Goal: Information Seeking & Learning: Check status

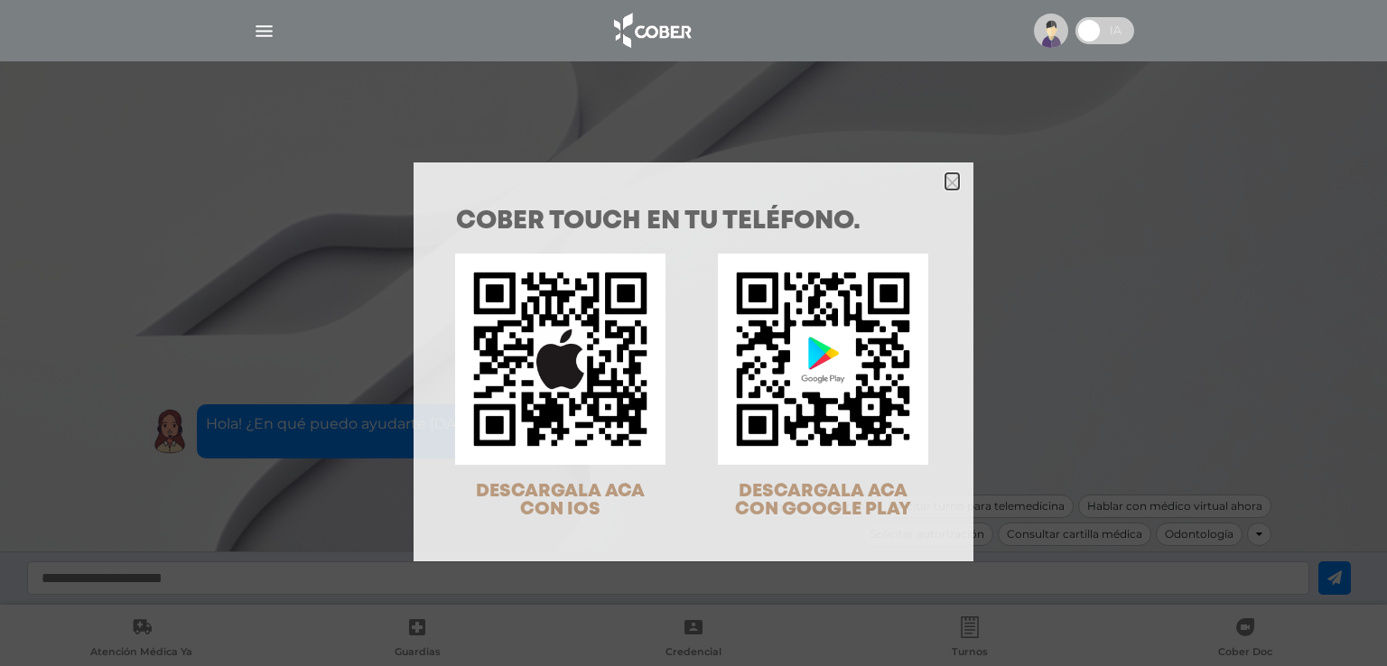
click at [945, 181] on icon "Close" at bounding box center [952, 183] width 14 height 14
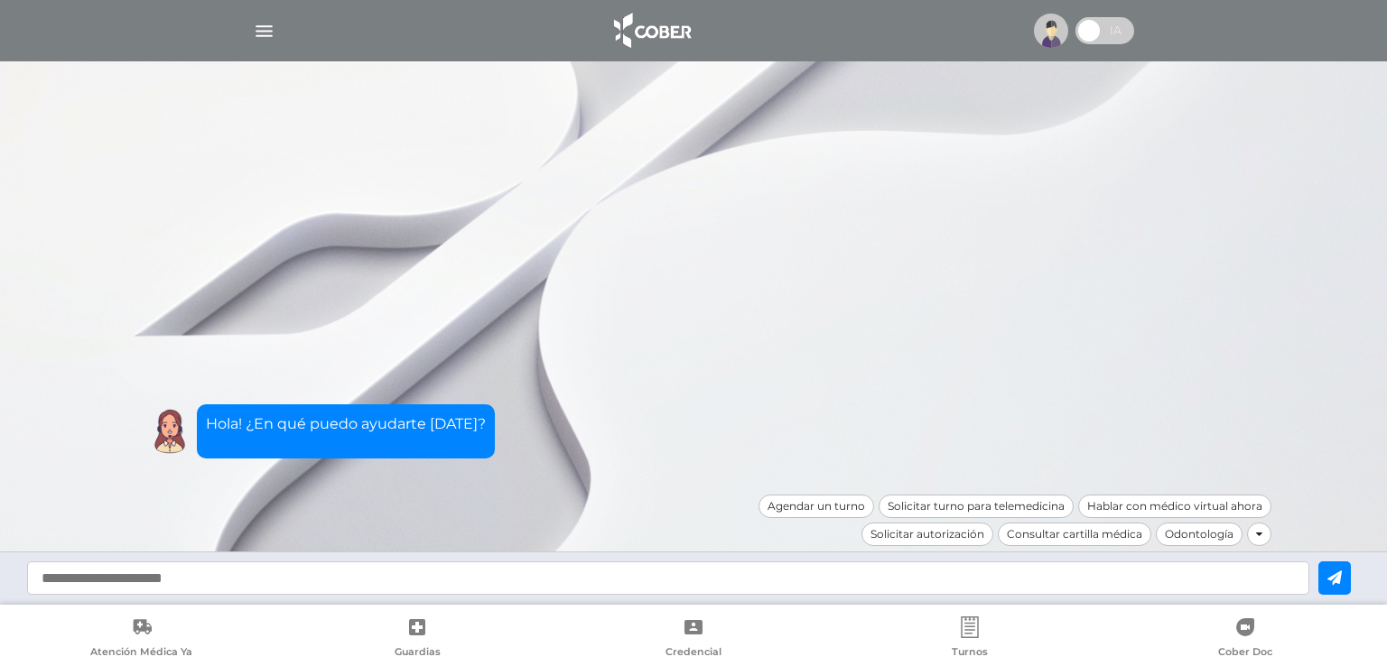
click at [264, 28] on img "button" at bounding box center [264, 31] width 23 height 23
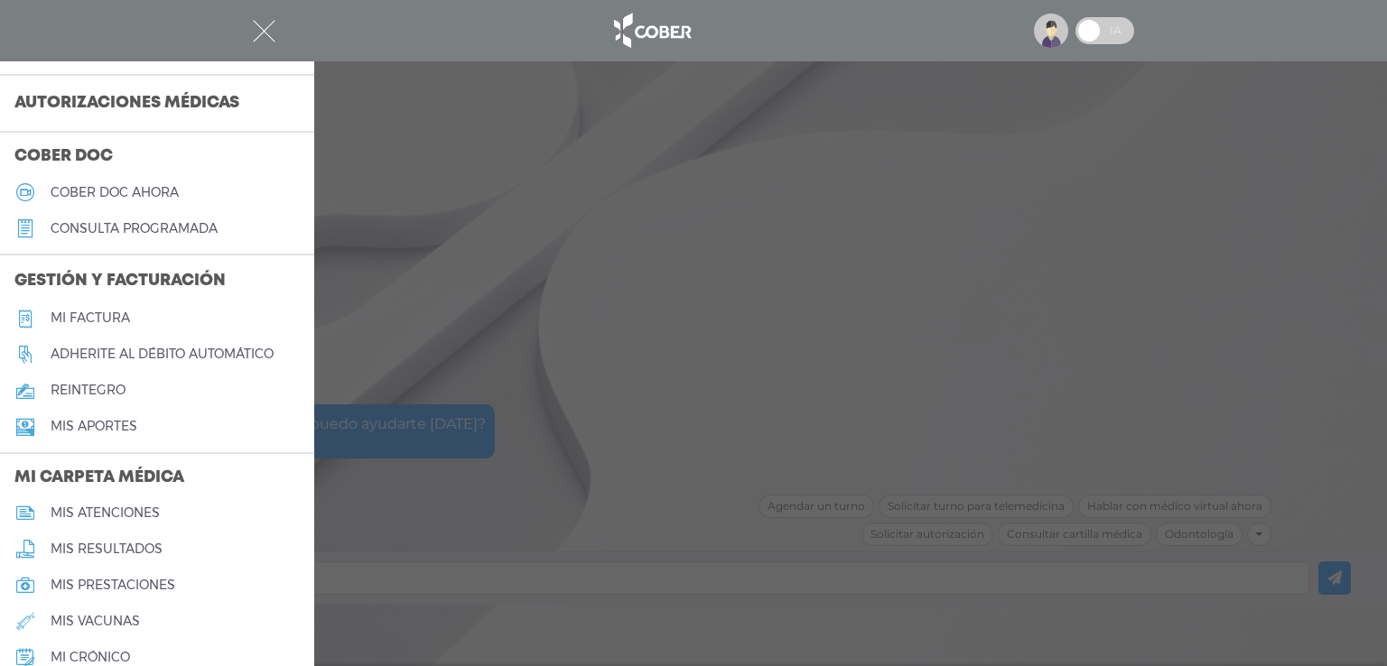
scroll to position [366, 0]
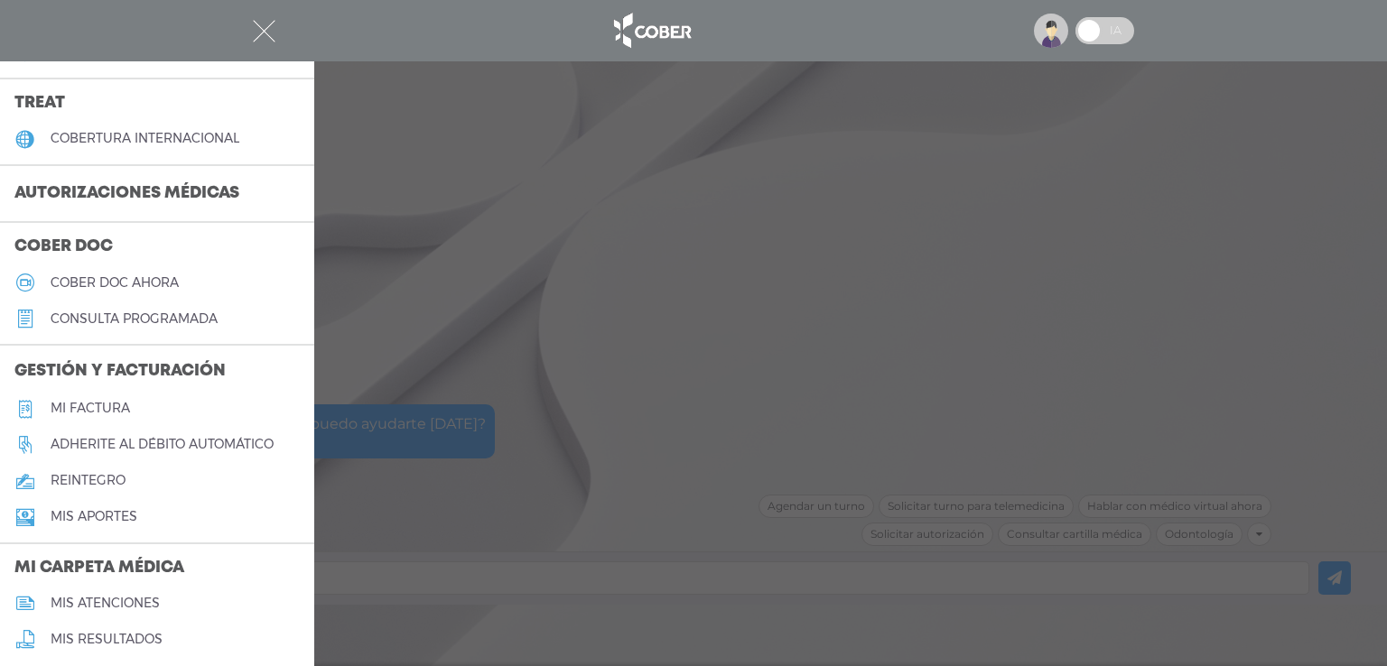
click at [188, 190] on h3 "Autorizaciones médicas" at bounding box center [127, 194] width 254 height 34
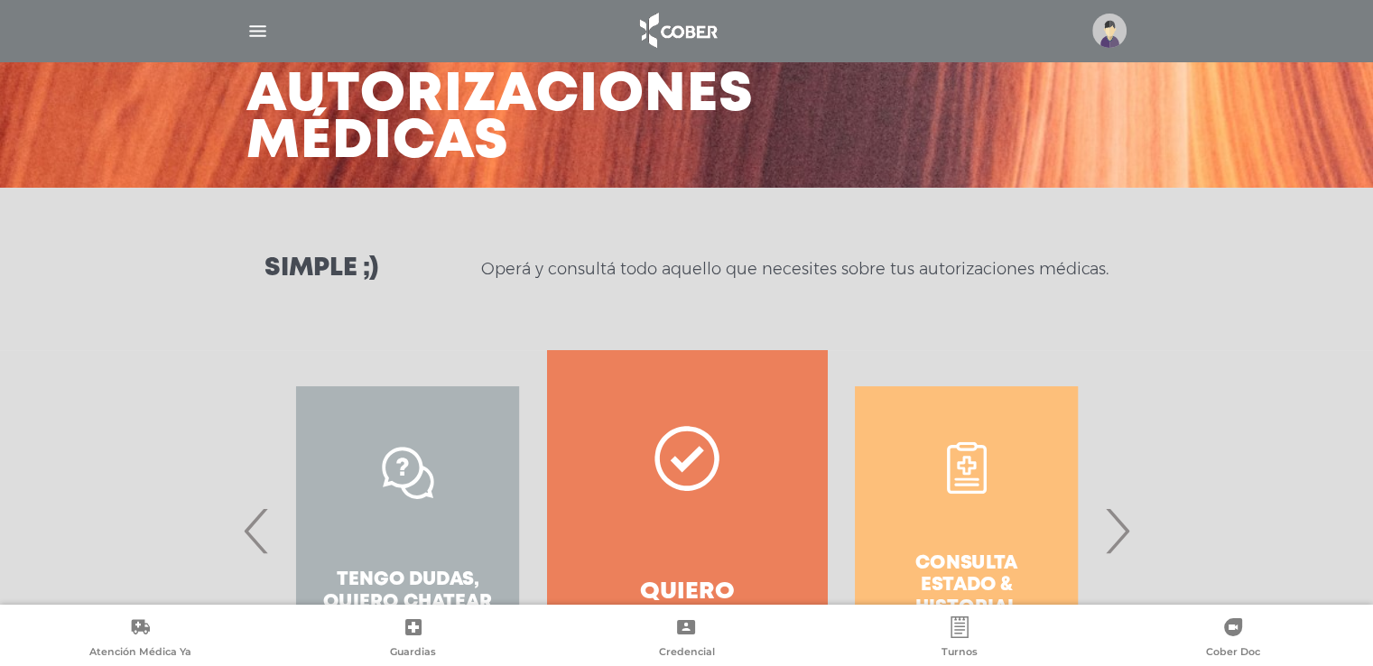
scroll to position [181, 0]
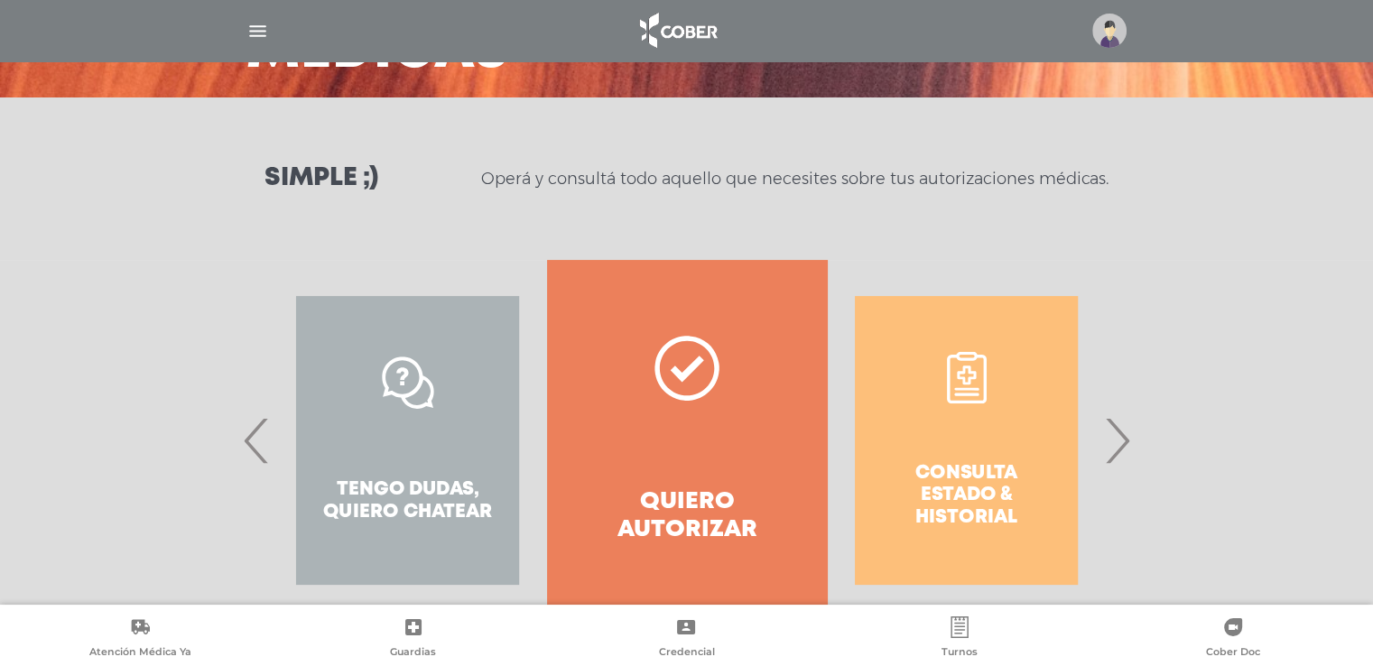
click at [1130, 449] on span "›" at bounding box center [1117, 441] width 35 height 98
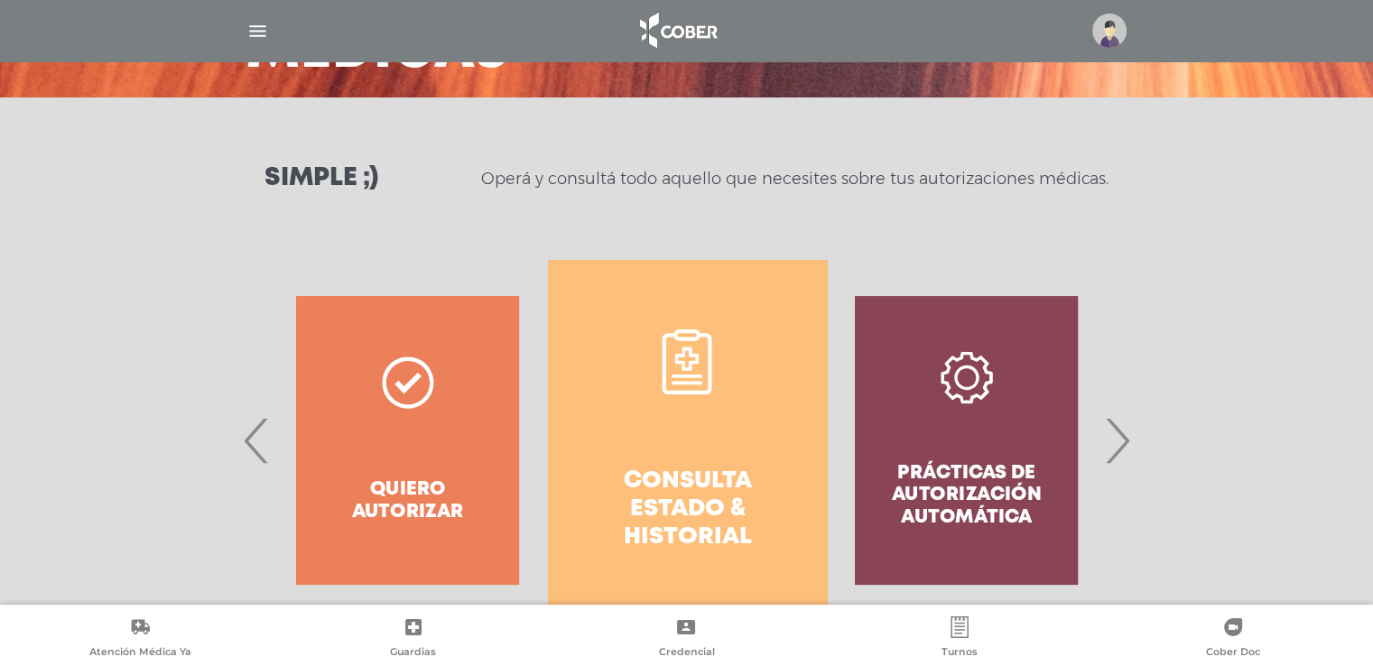
click at [712, 475] on h4 "Consulta estado & historial" at bounding box center [688, 510] width 214 height 85
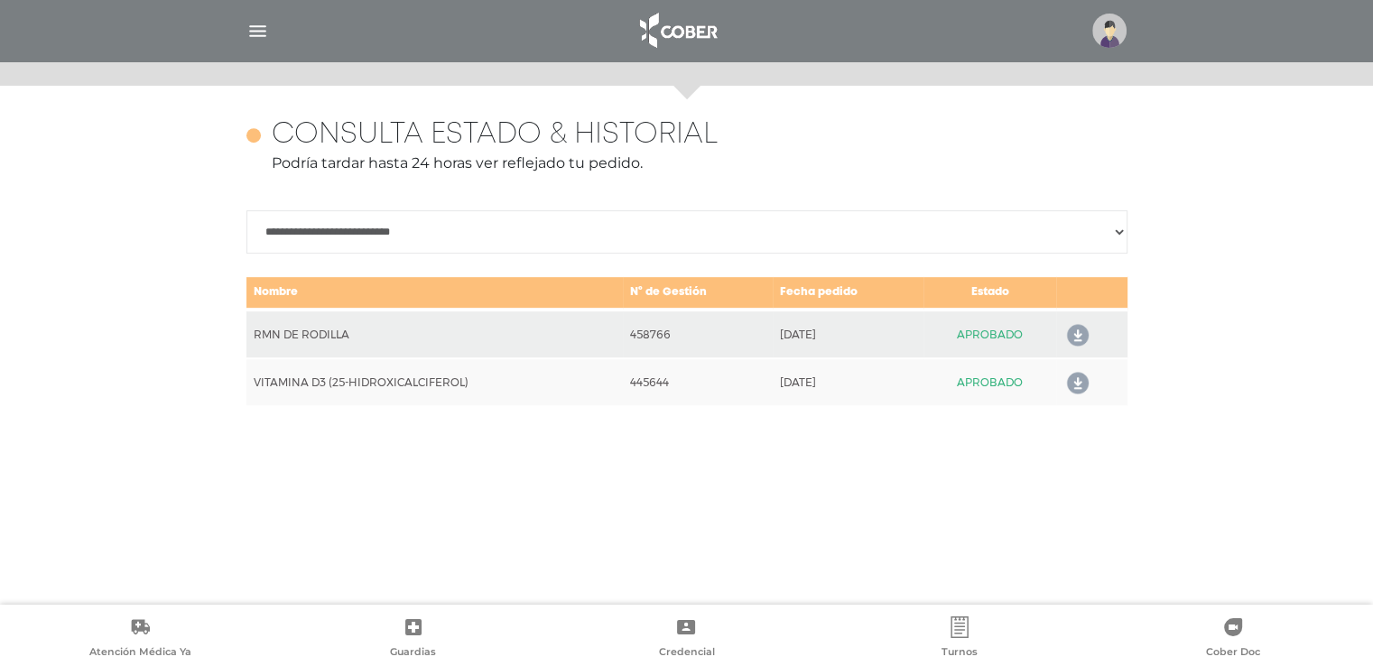
scroll to position [784, 0]
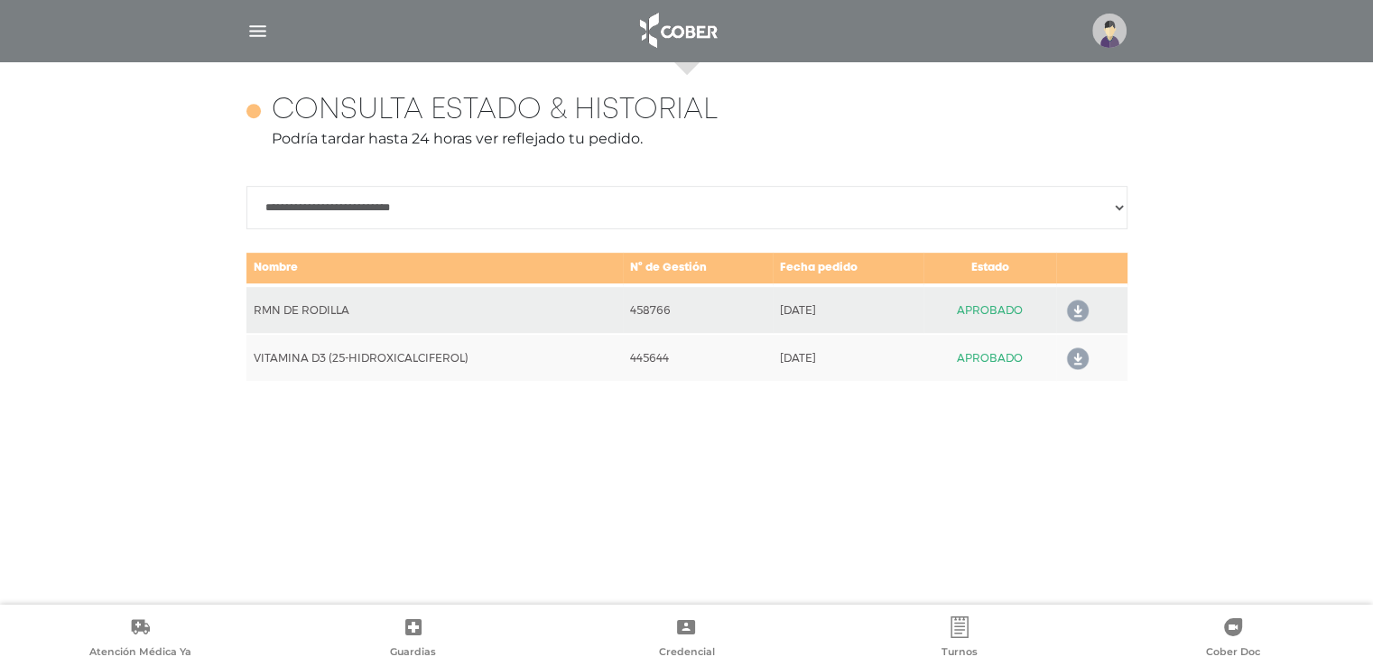
click at [466, 213] on select "**********" at bounding box center [686, 207] width 881 height 43
select select "**********"
click at [246, 186] on select "**********" at bounding box center [686, 207] width 881 height 43
click at [668, 312] on td "458766" at bounding box center [698, 309] width 150 height 49
click at [1080, 310] on icon at bounding box center [1074, 311] width 29 height 29
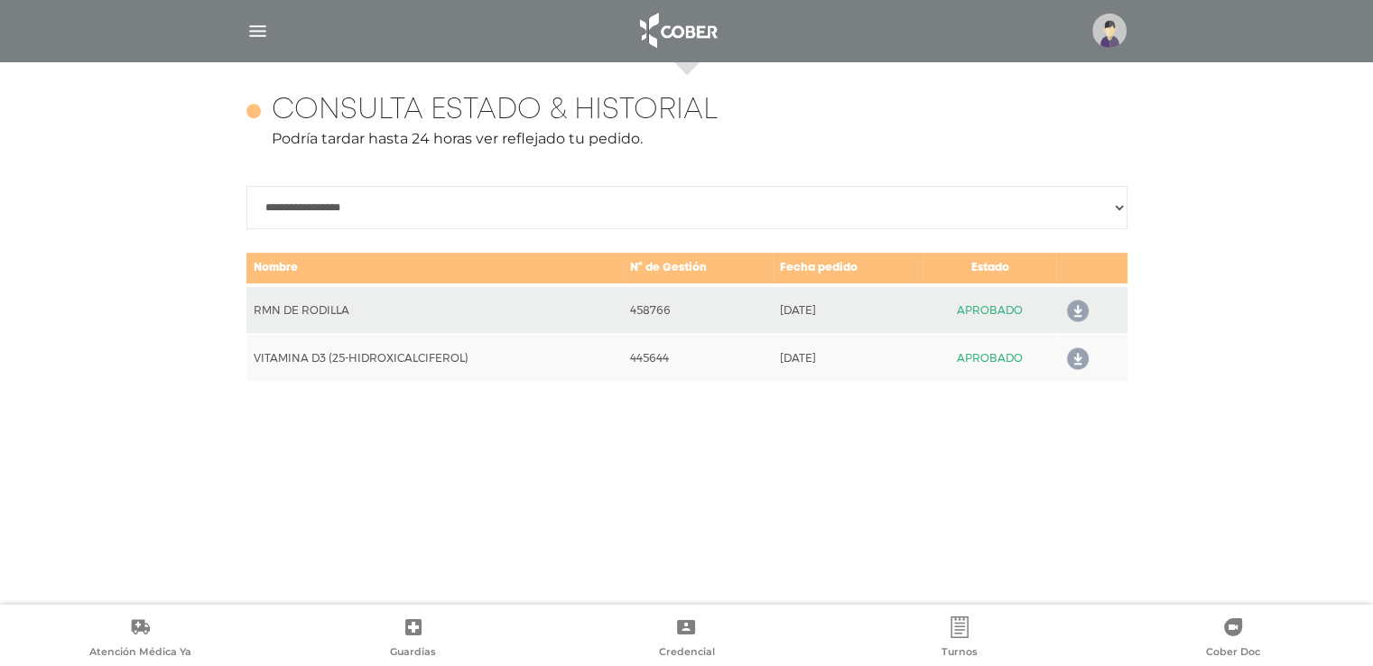
click at [260, 26] on img "button" at bounding box center [257, 31] width 23 height 23
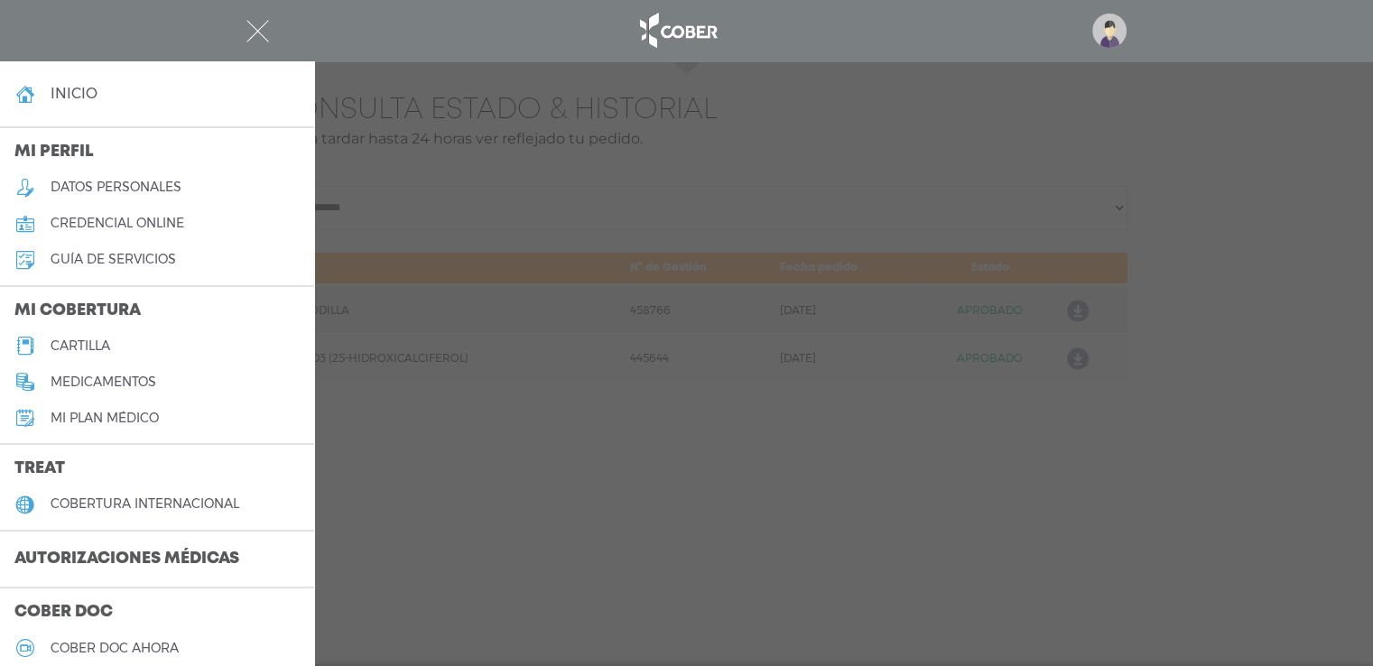
scroll to position [693, 0]
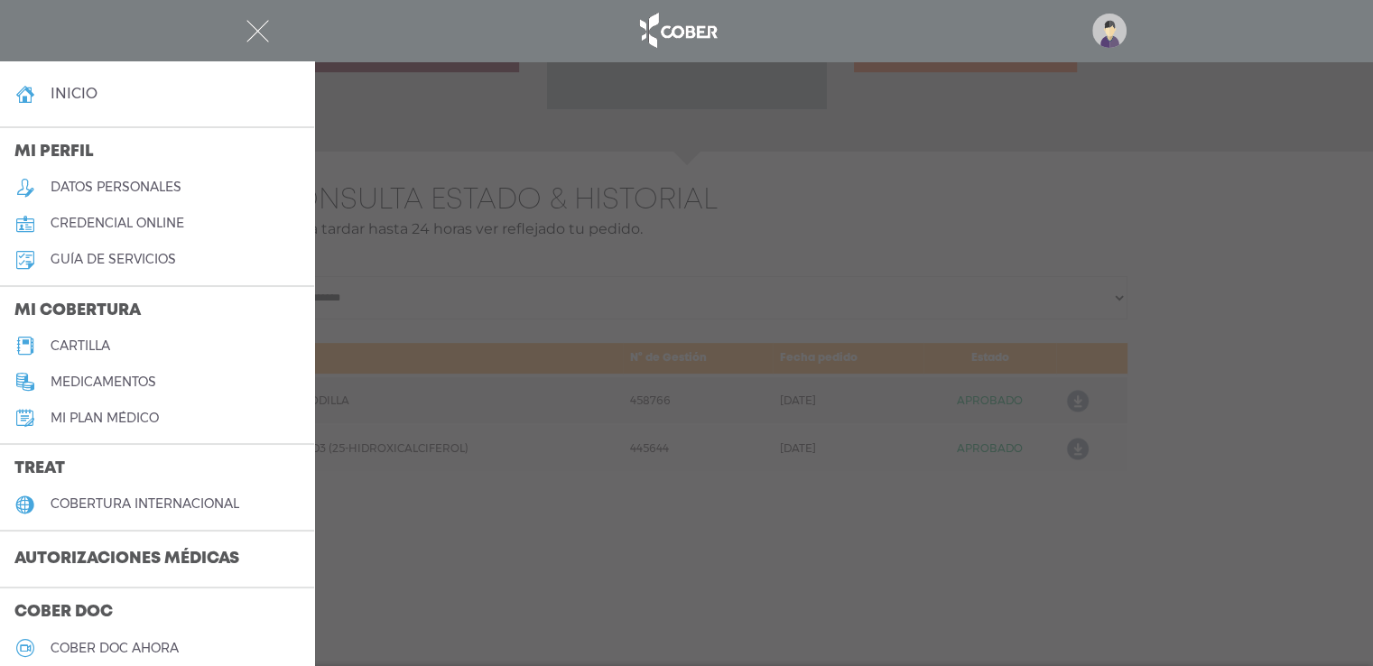
click at [257, 28] on img "button" at bounding box center [257, 31] width 23 height 23
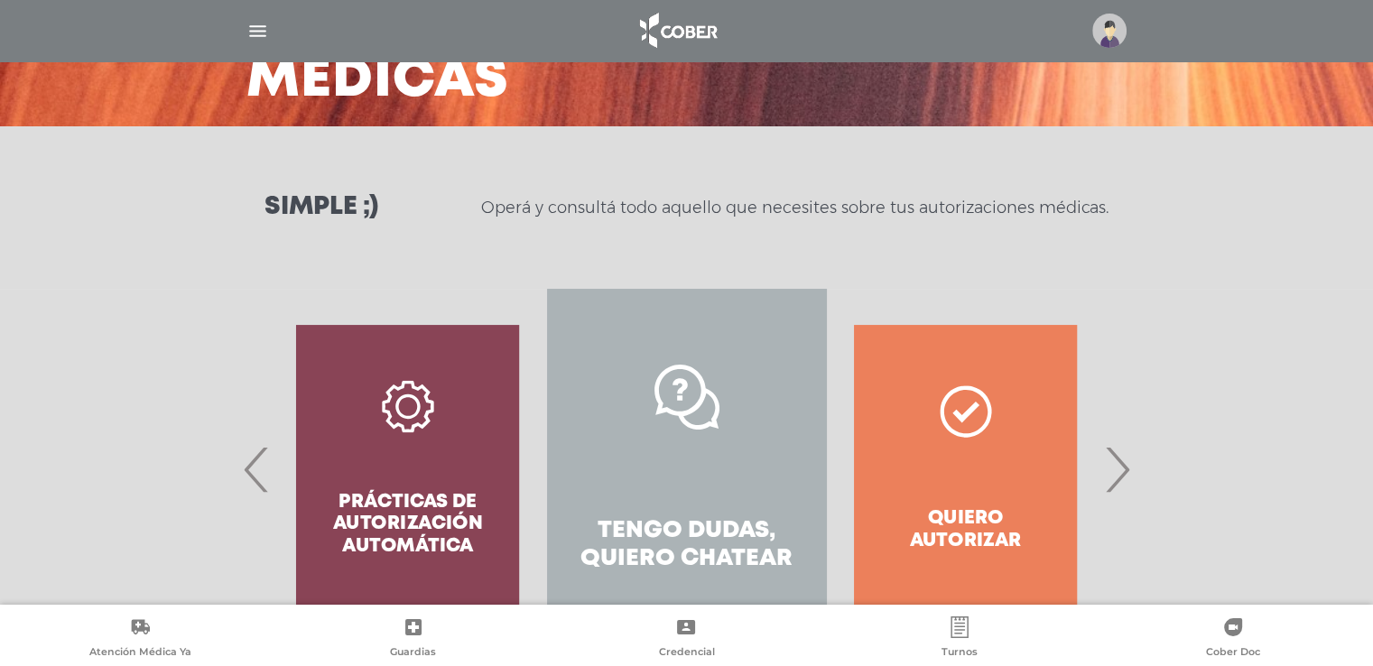
scroll to position [242, 0]
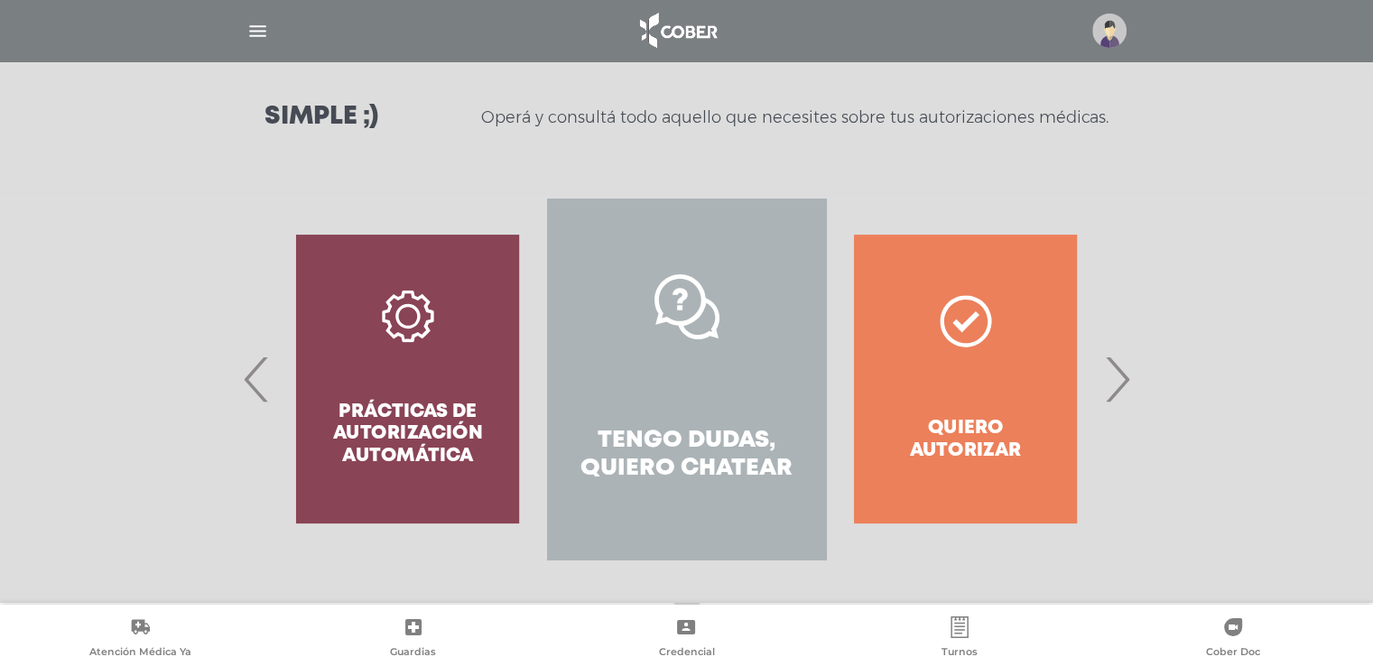
click at [733, 430] on h4 "Tengo dudas, quiero chatear" at bounding box center [687, 455] width 214 height 56
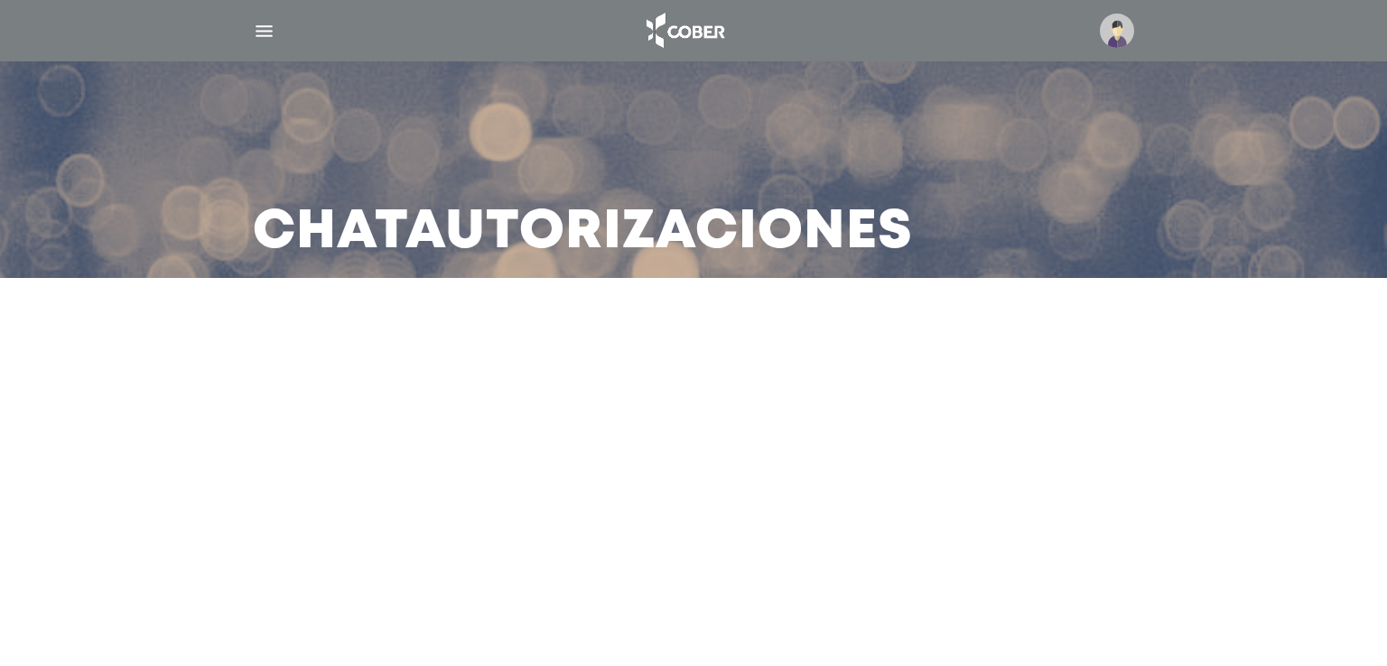
click at [688, 413] on main "Chat Autorizaciones" at bounding box center [693, 333] width 1387 height 666
click at [267, 26] on img "button" at bounding box center [264, 31] width 23 height 23
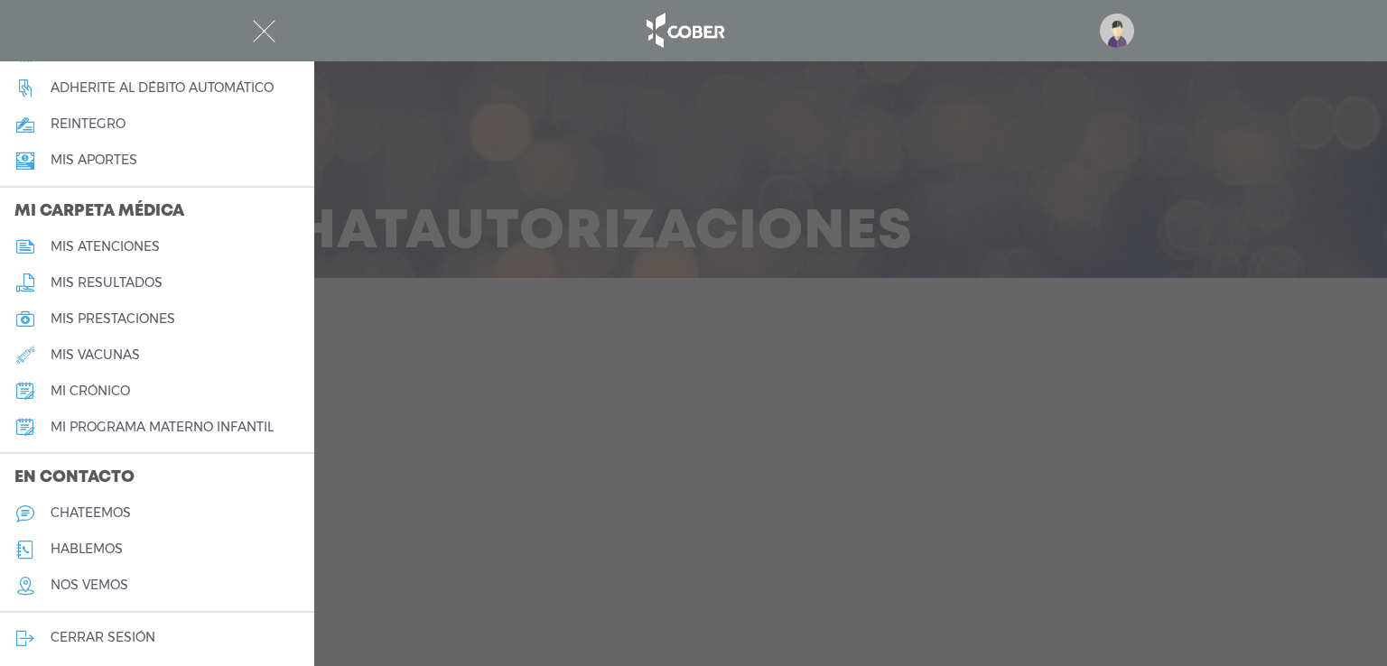
scroll to position [727, 0]
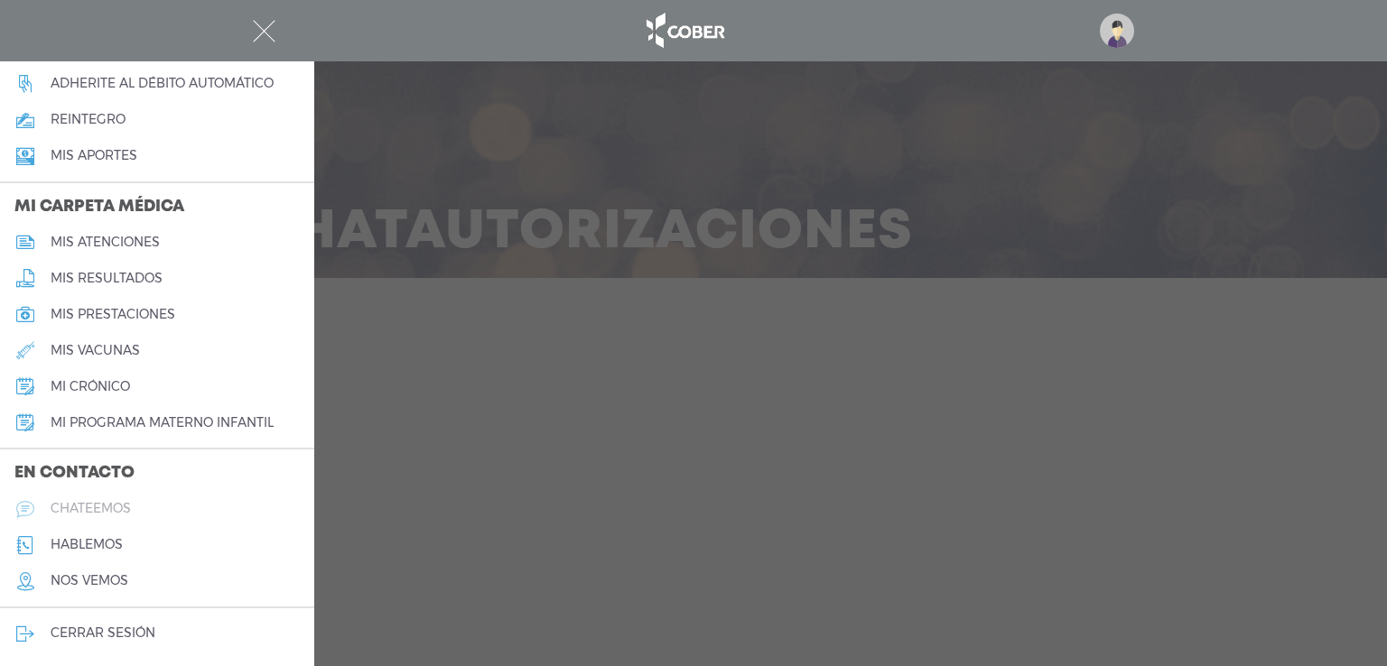
click at [163, 504] on link "chateemos" at bounding box center [157, 509] width 314 height 36
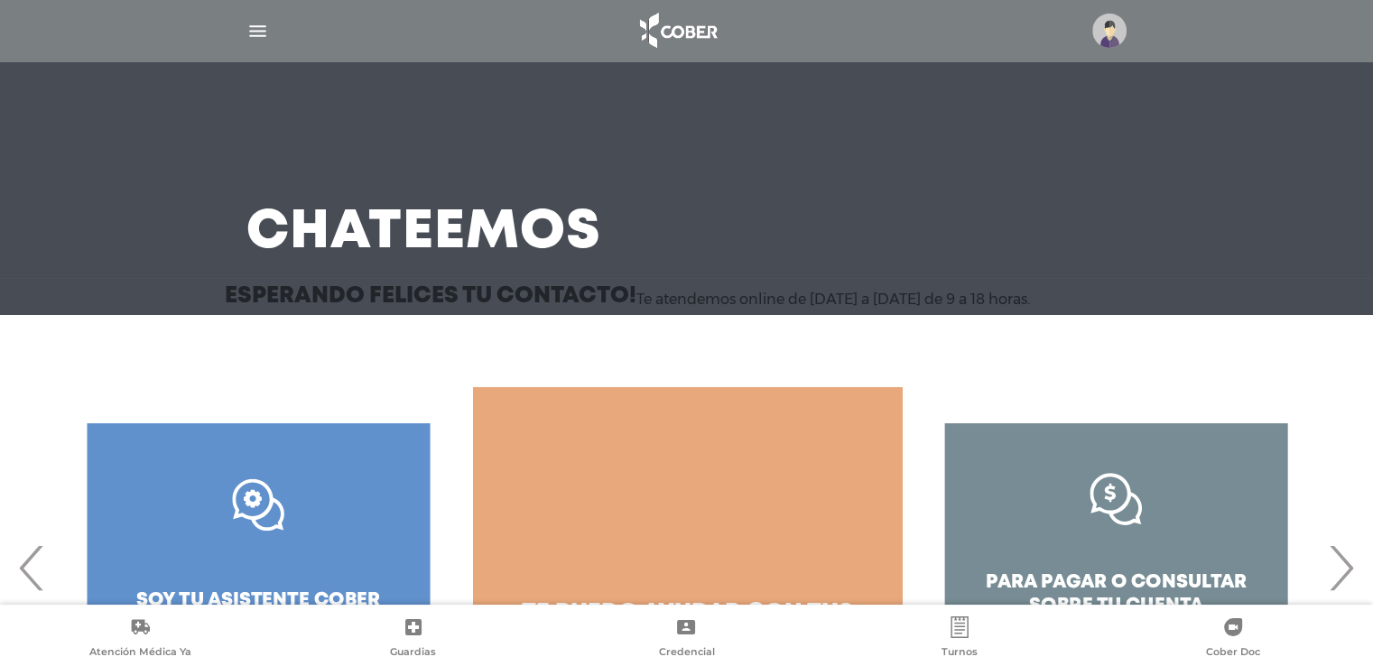
scroll to position [144, 0]
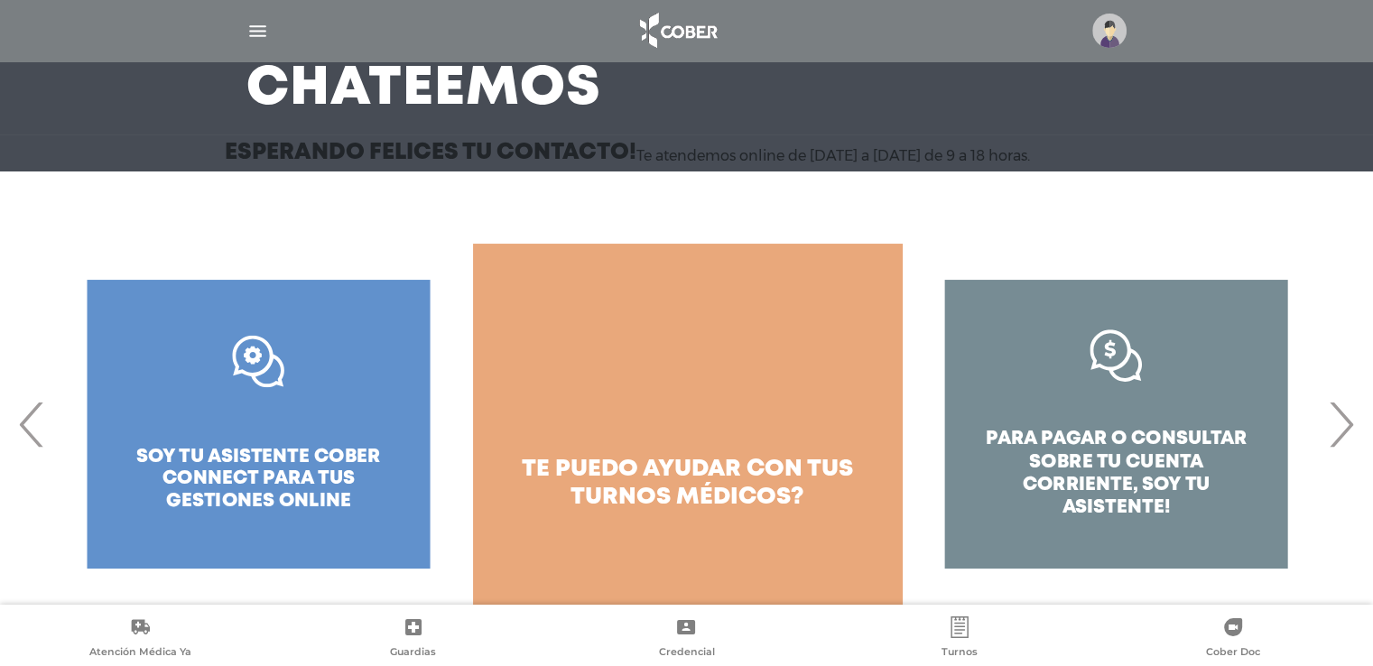
click at [1336, 429] on span "›" at bounding box center [1341, 425] width 35 height 98
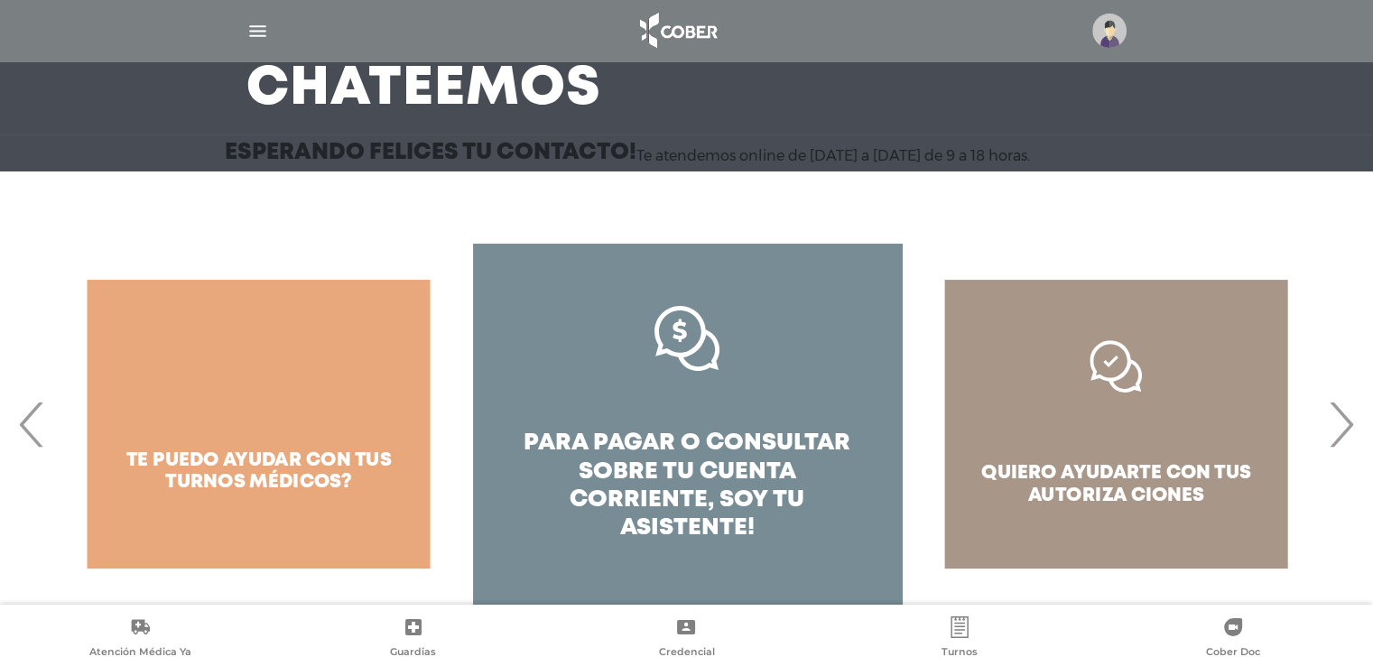
click at [1335, 427] on span "›" at bounding box center [1341, 425] width 35 height 98
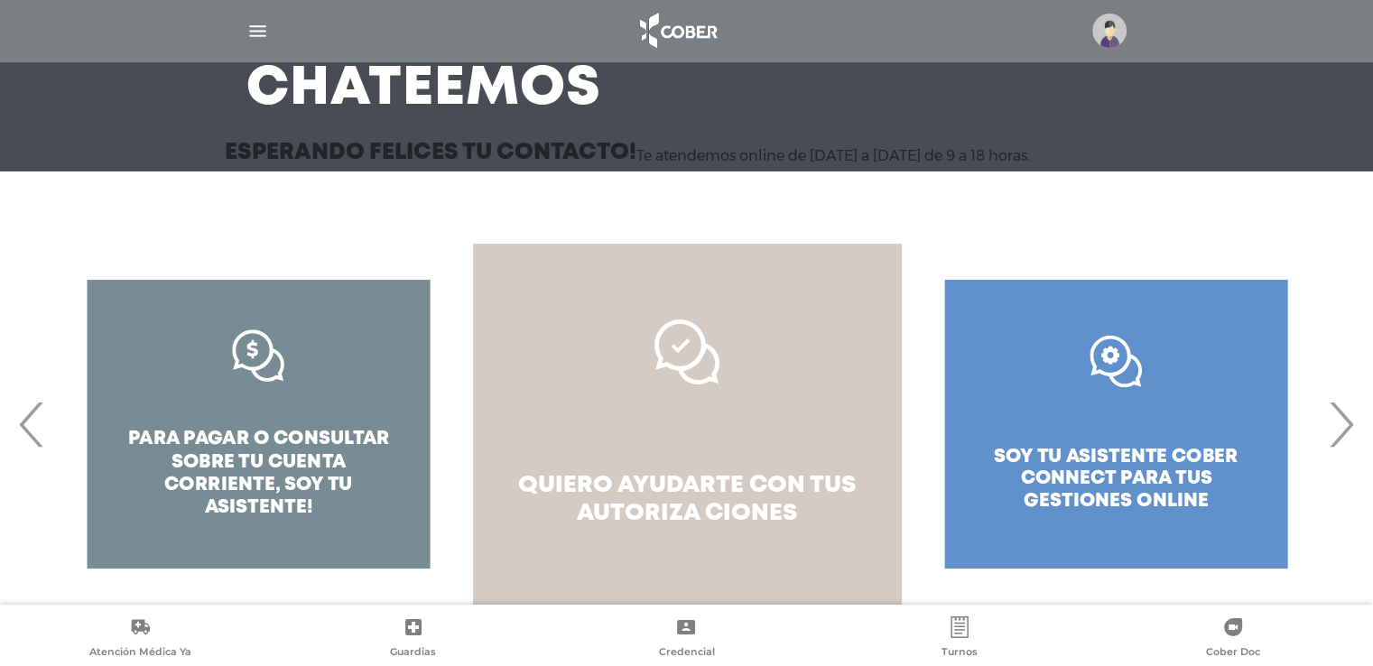
click at [721, 496] on span "quiero ayudarte con tus" at bounding box center [687, 486] width 338 height 22
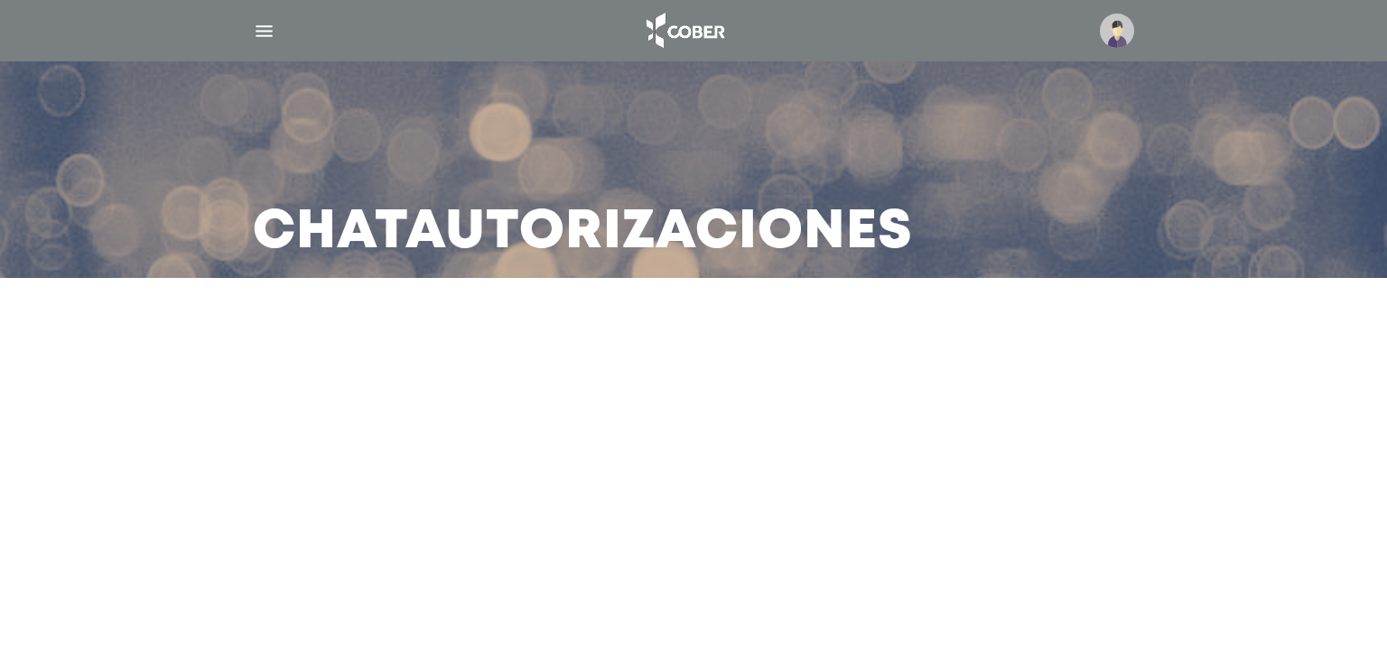
click at [268, 35] on img "button" at bounding box center [264, 31] width 23 height 23
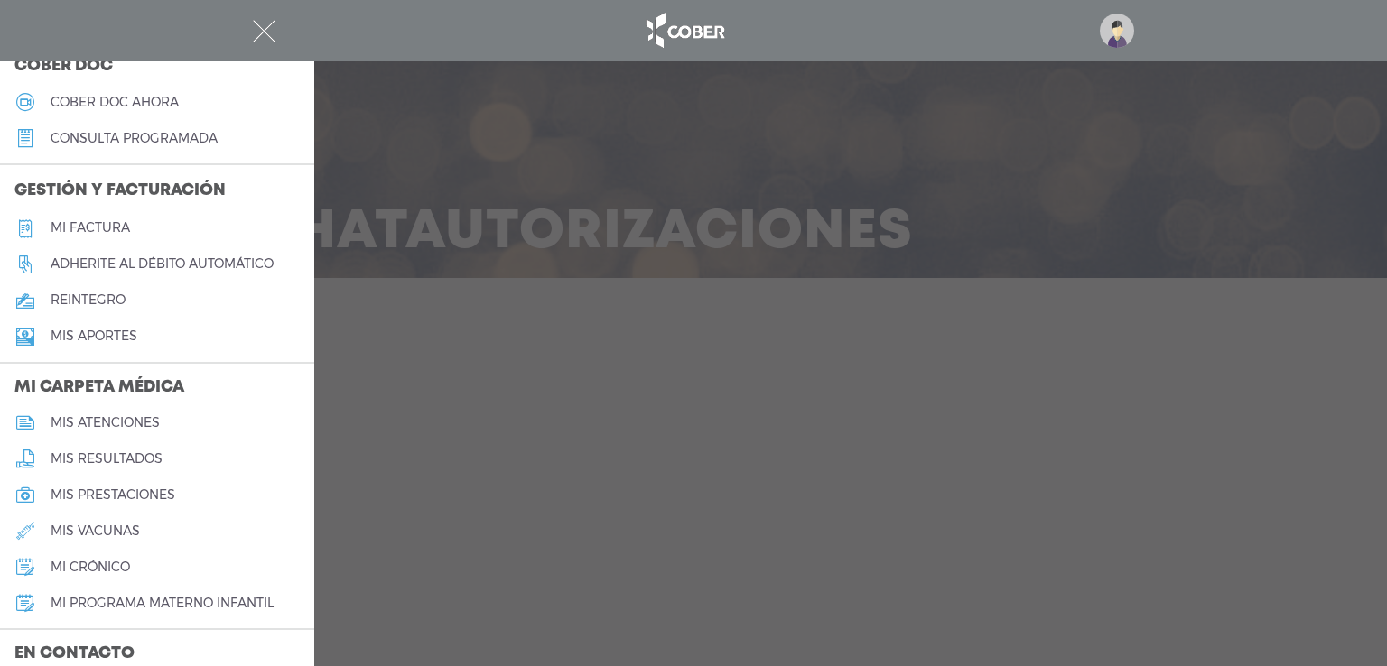
scroll to position [456, 0]
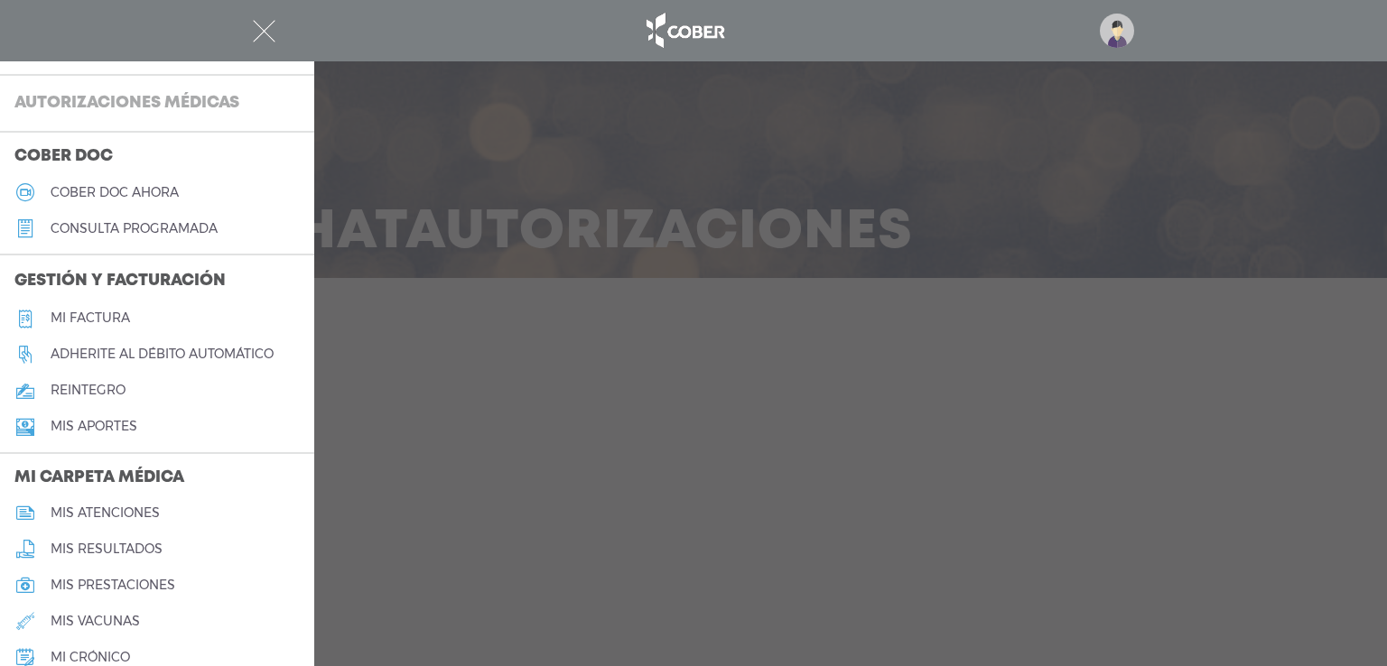
click at [212, 98] on h3 "Autorizaciones médicas" at bounding box center [127, 104] width 254 height 34
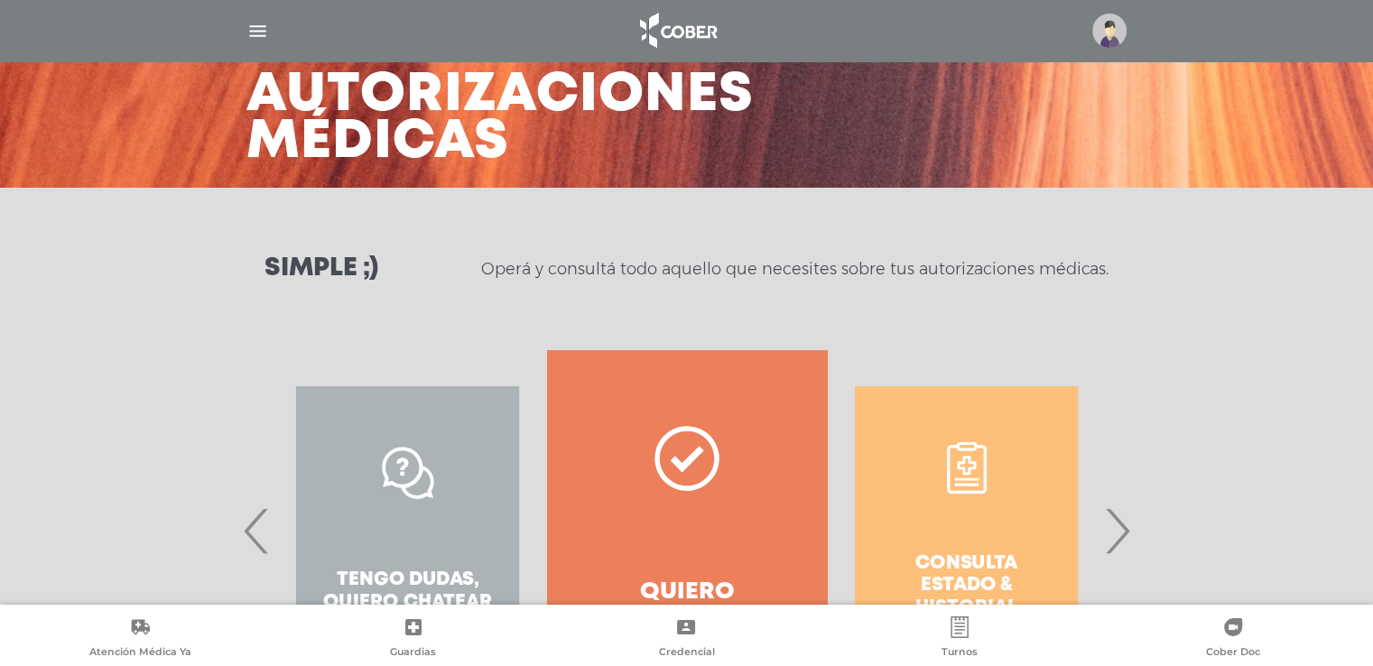
scroll to position [181, 0]
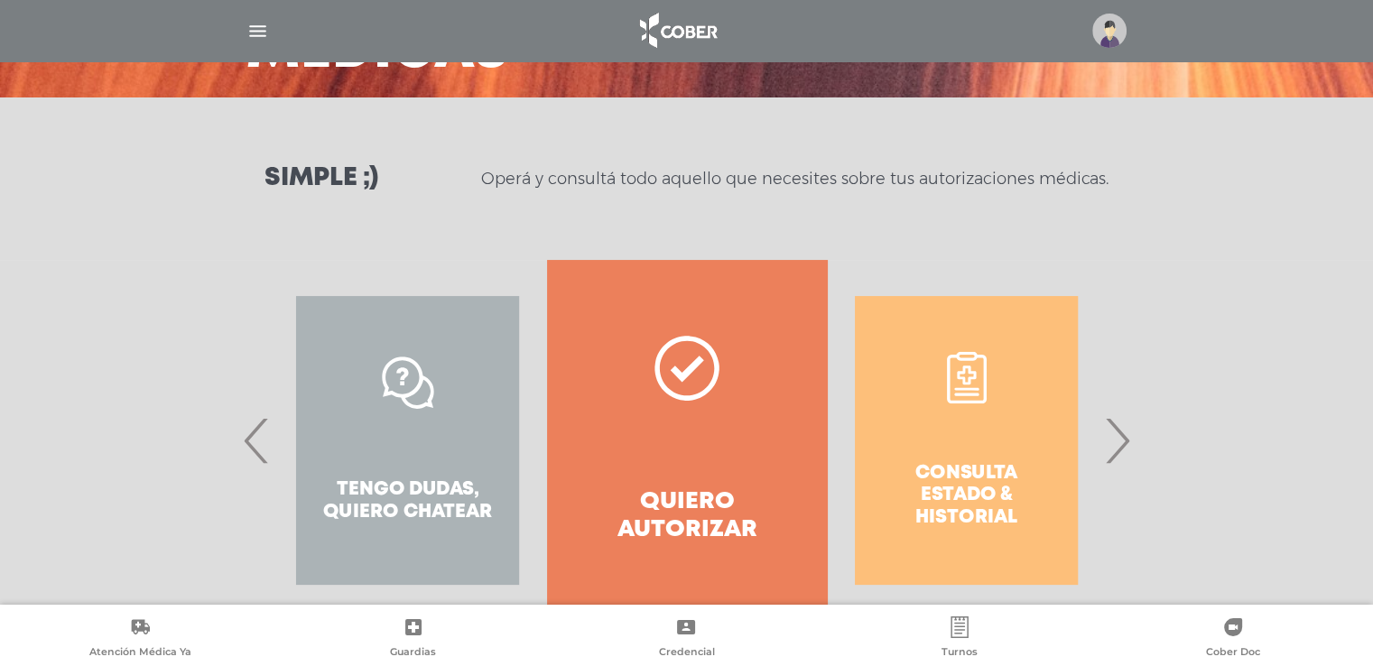
click at [1124, 442] on span "›" at bounding box center [1117, 441] width 35 height 98
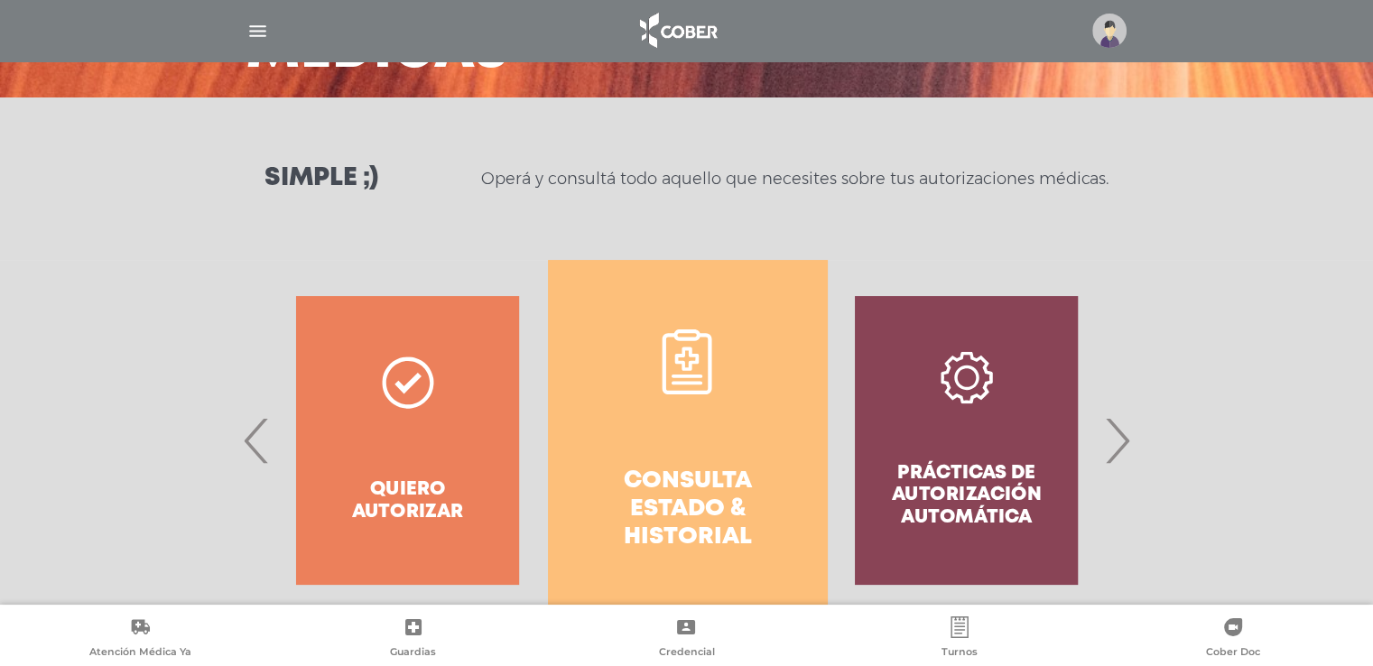
scroll to position [240, 0]
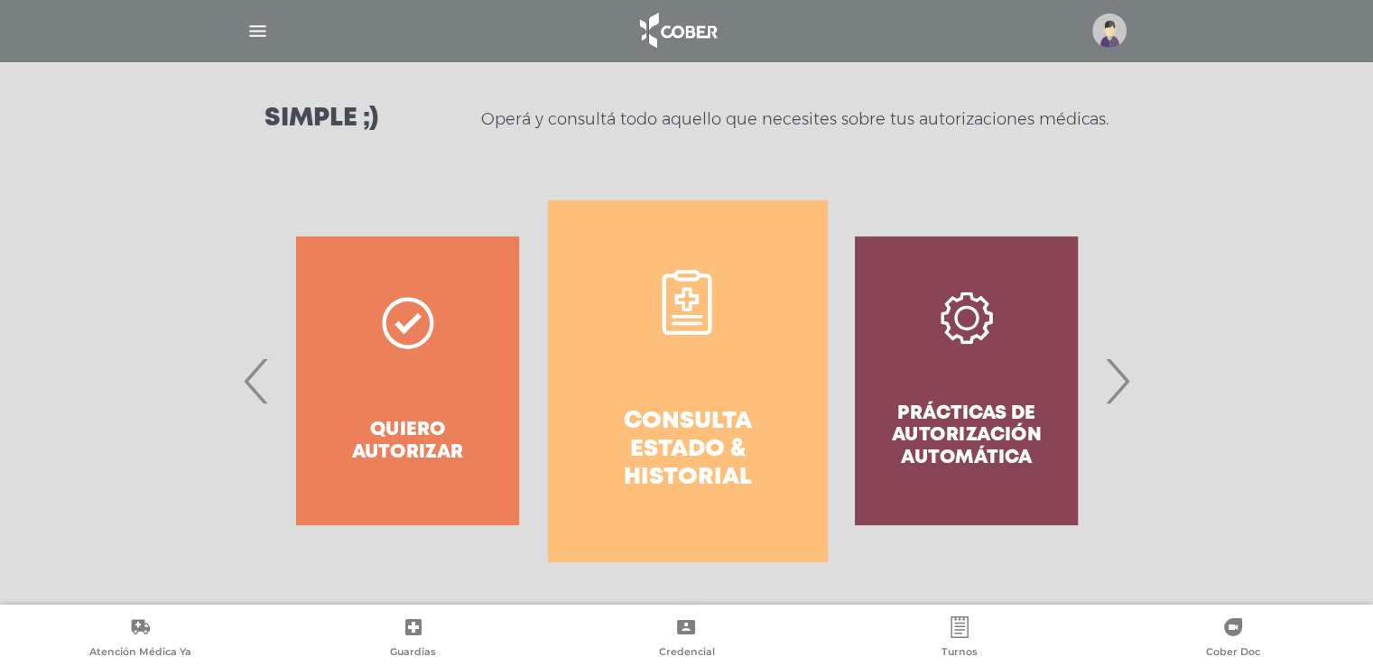
click at [1102, 404] on div "Prácticas de autorización automática" at bounding box center [966, 380] width 279 height 361
click at [1122, 376] on span "›" at bounding box center [1117, 381] width 35 height 98
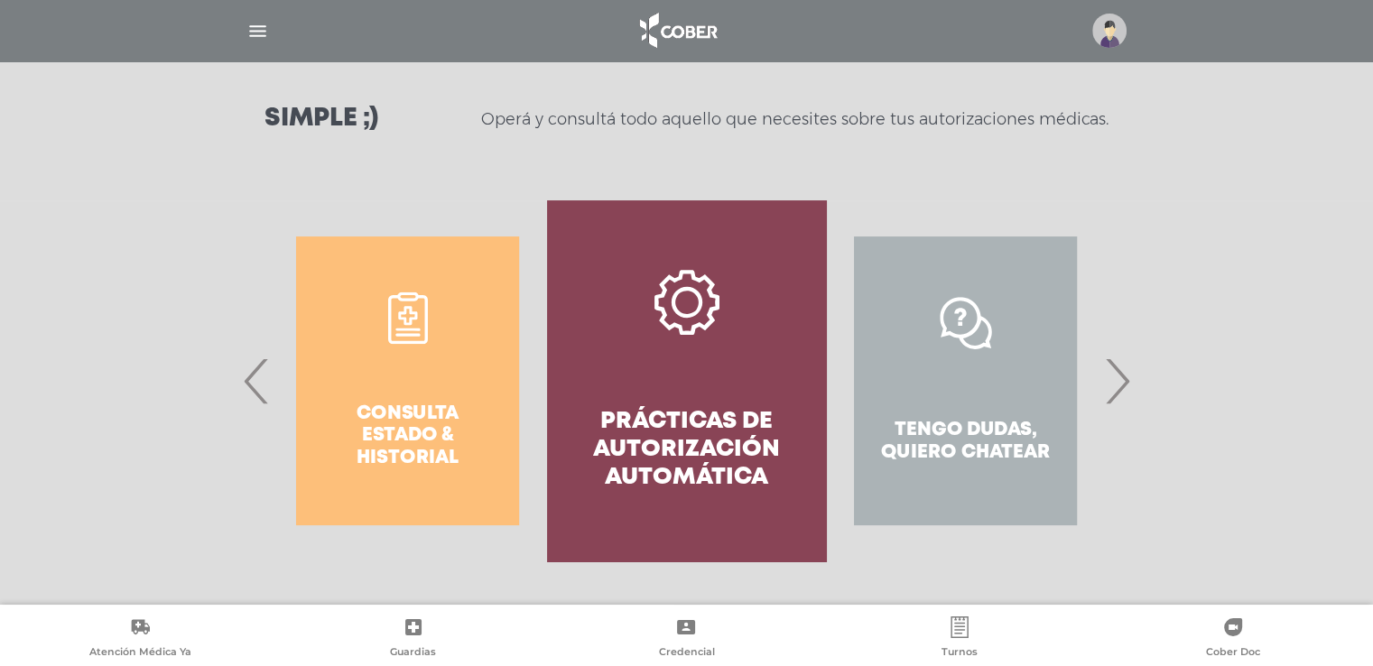
click at [1124, 387] on span "›" at bounding box center [1117, 381] width 35 height 98
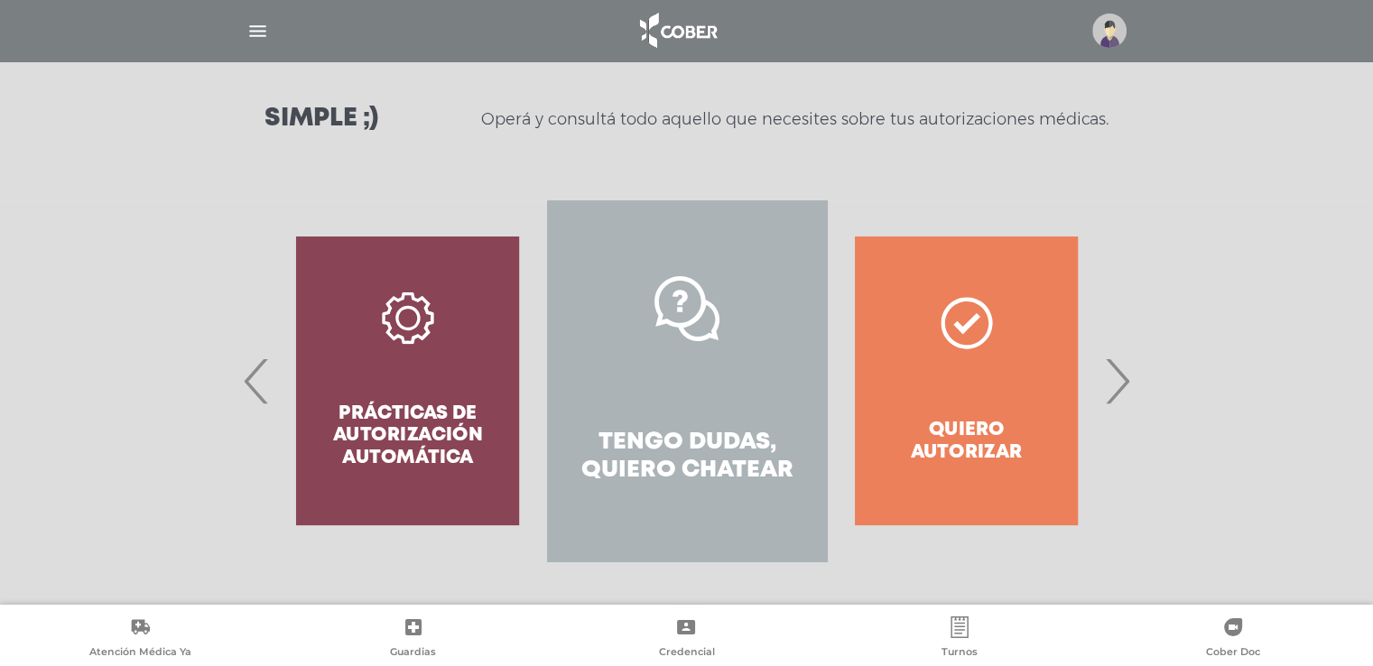
click at [1124, 387] on span "›" at bounding box center [1117, 381] width 35 height 98
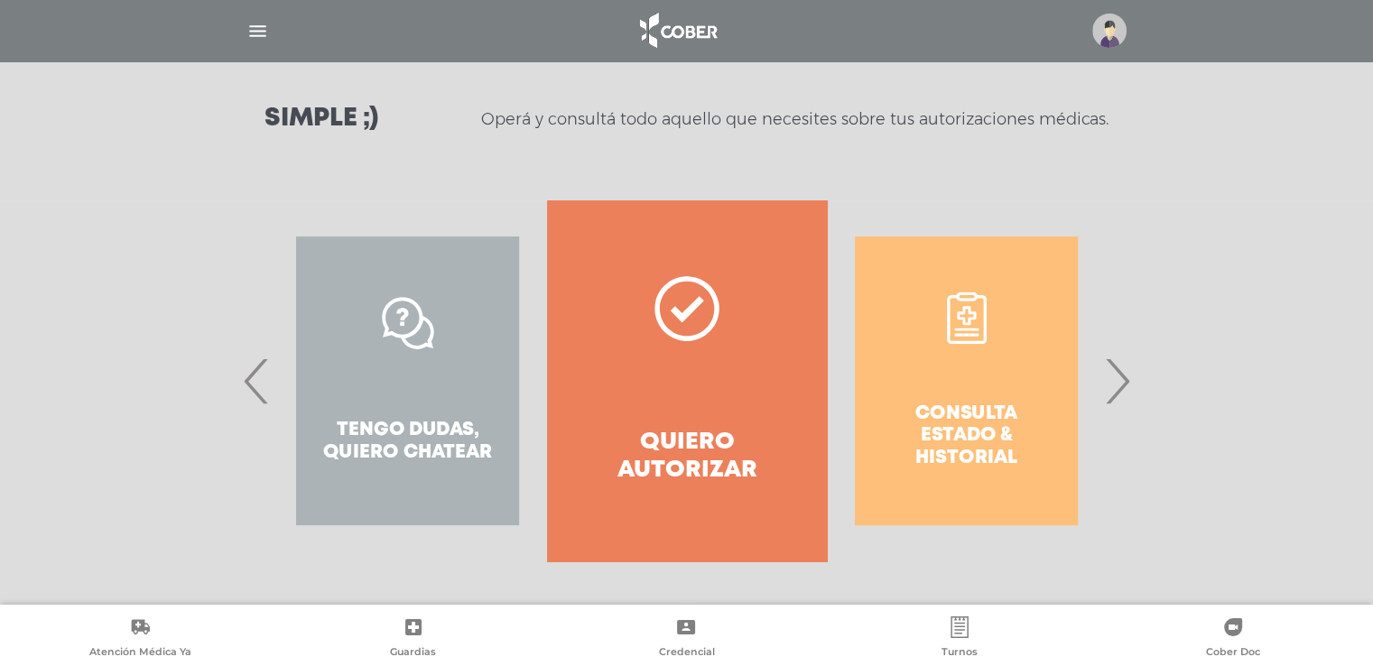
click at [1116, 380] on span "›" at bounding box center [1117, 381] width 35 height 98
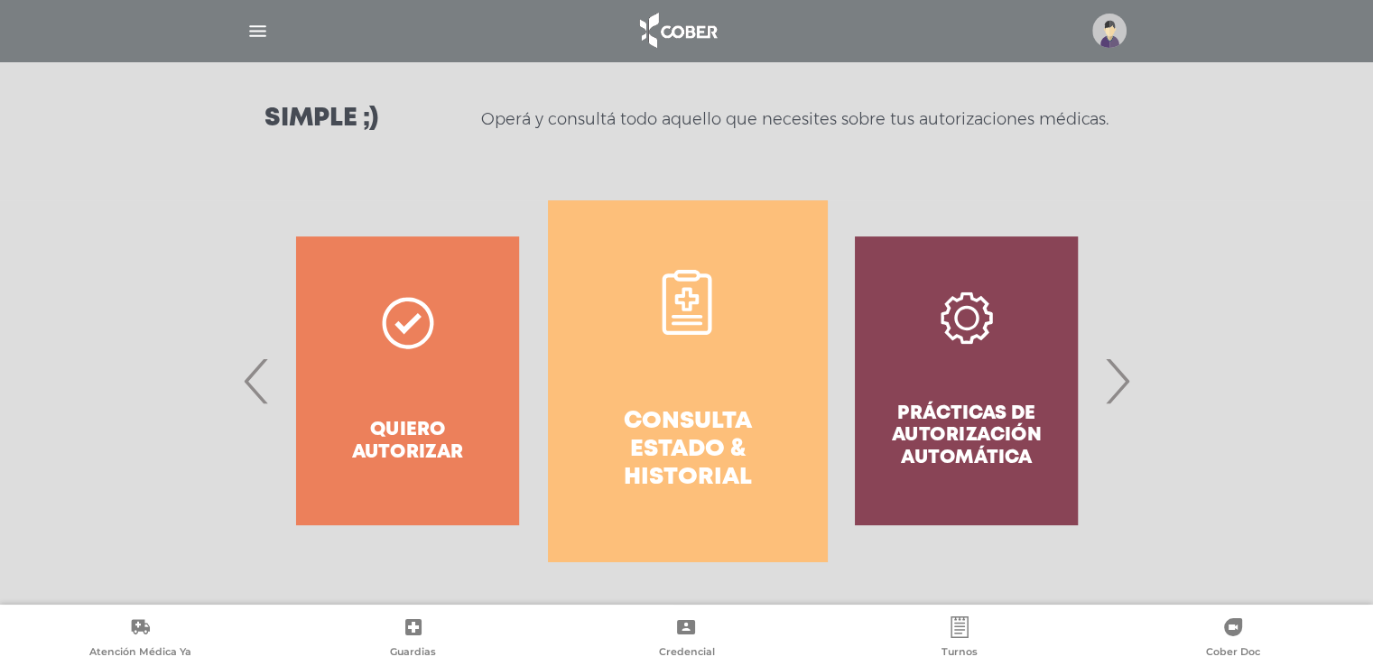
click at [1116, 383] on span "›" at bounding box center [1117, 381] width 35 height 98
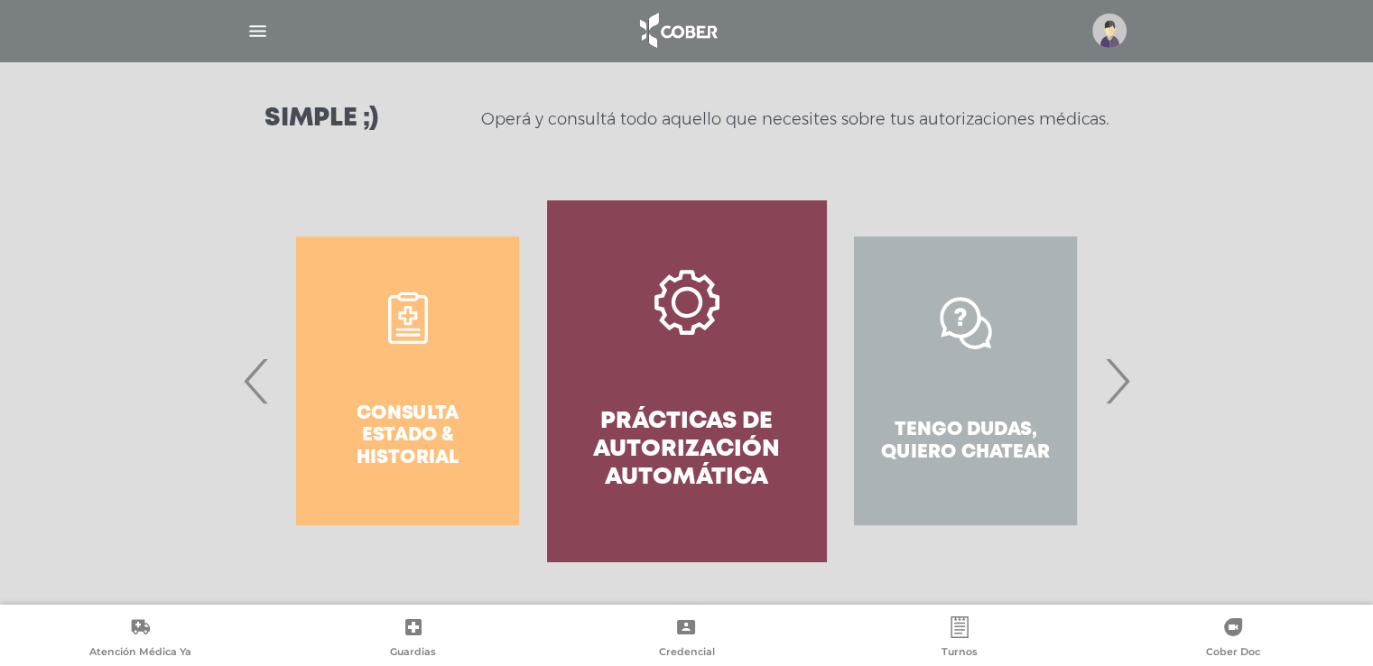
click at [1116, 384] on span "›" at bounding box center [1117, 381] width 35 height 98
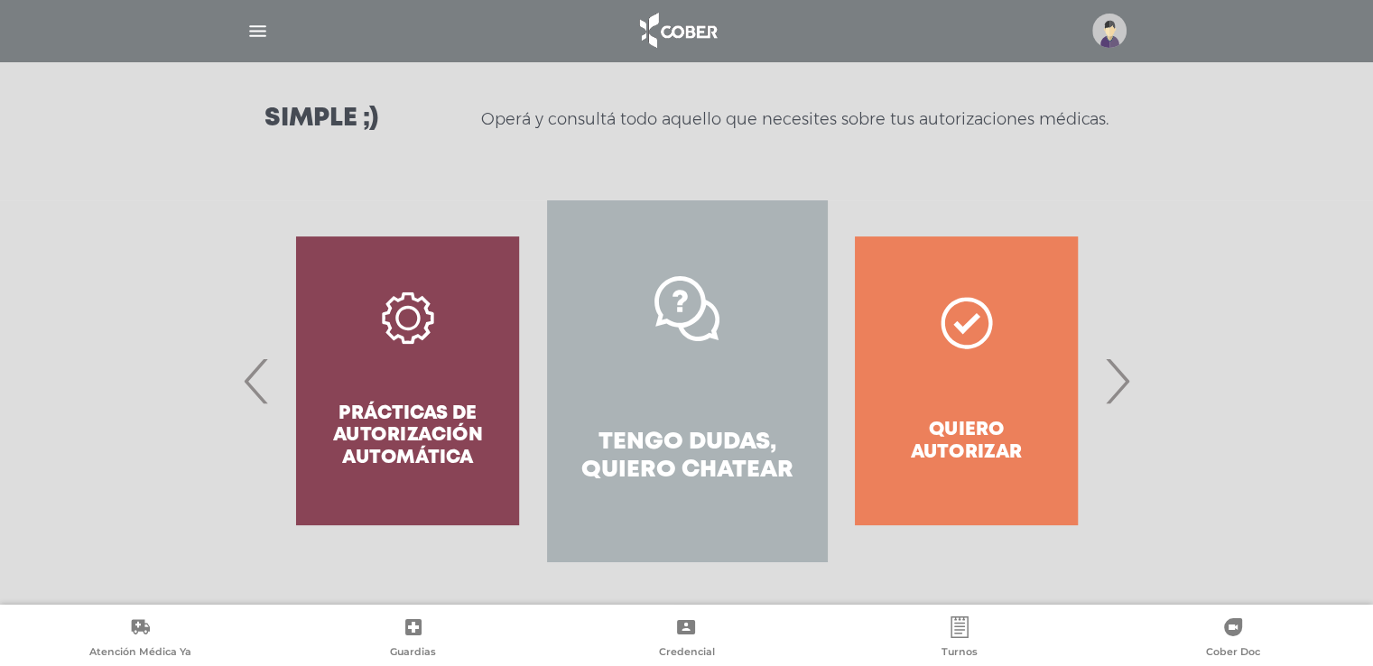
click at [704, 415] on link "Tengo dudas, quiero chatear" at bounding box center [686, 380] width 279 height 361
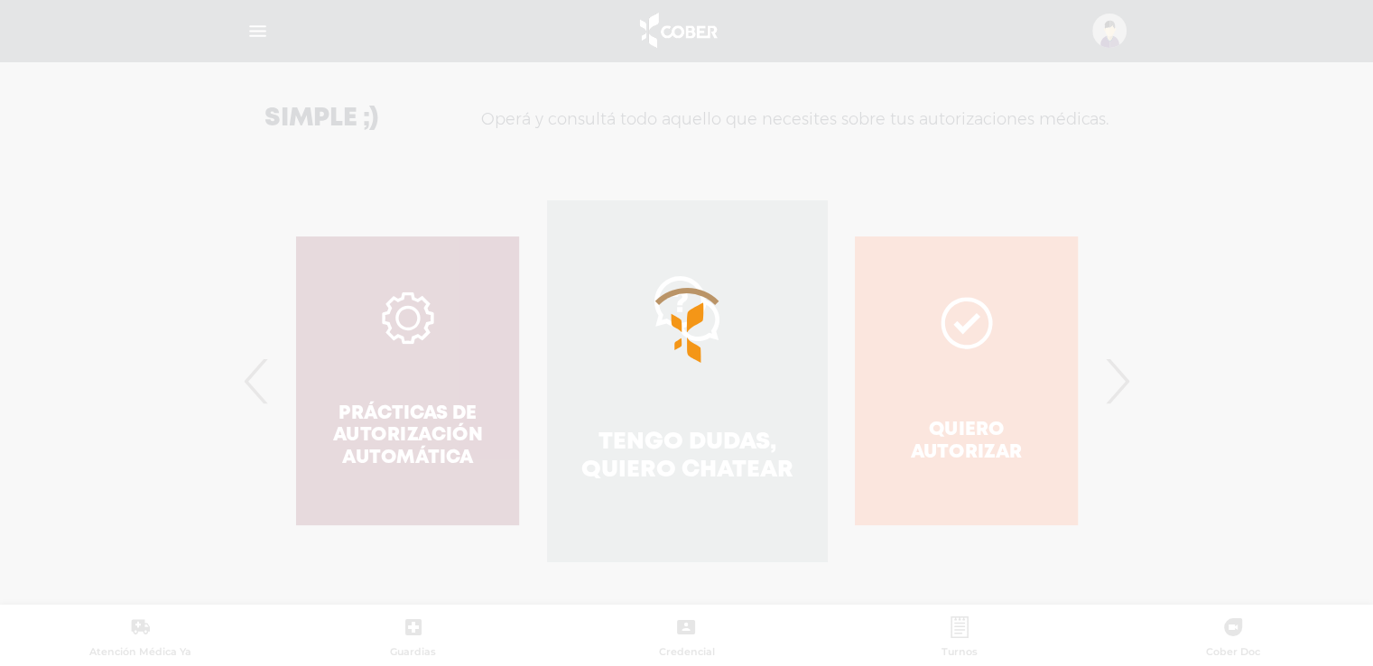
scroll to position [636, 0]
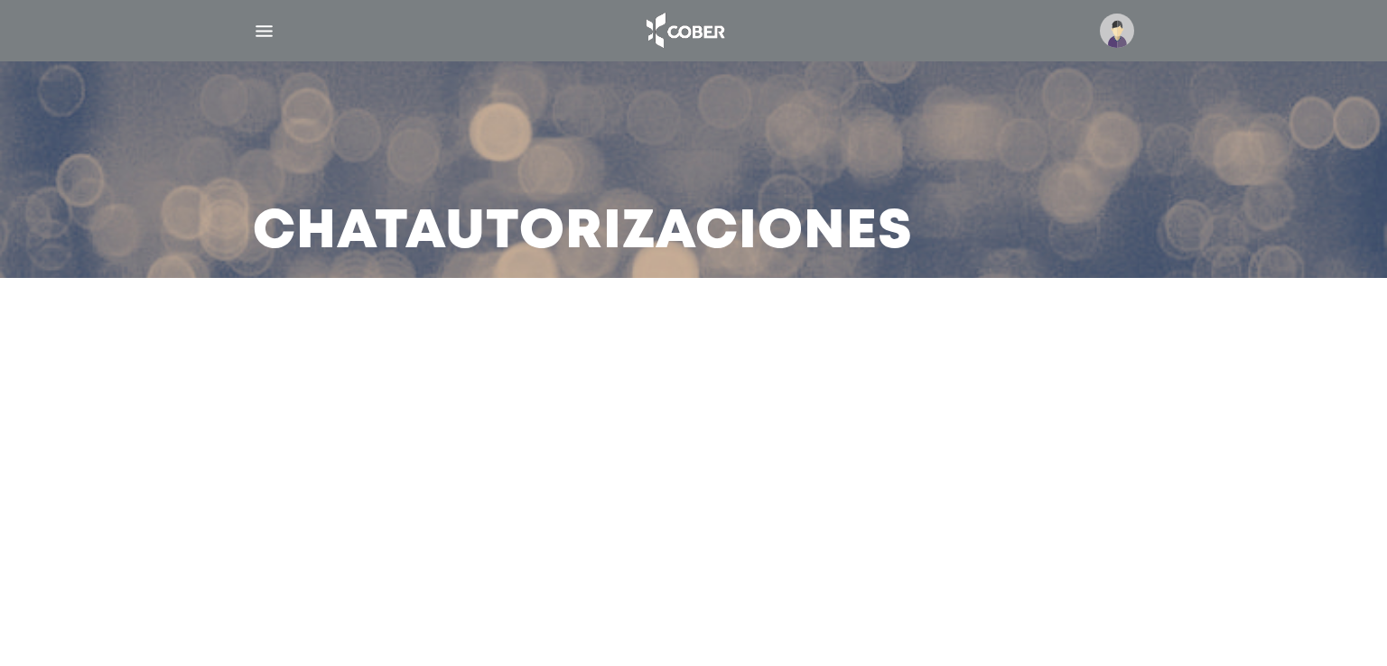
click at [718, 434] on main "Chat Autorizaciones" at bounding box center [693, 333] width 1387 height 666
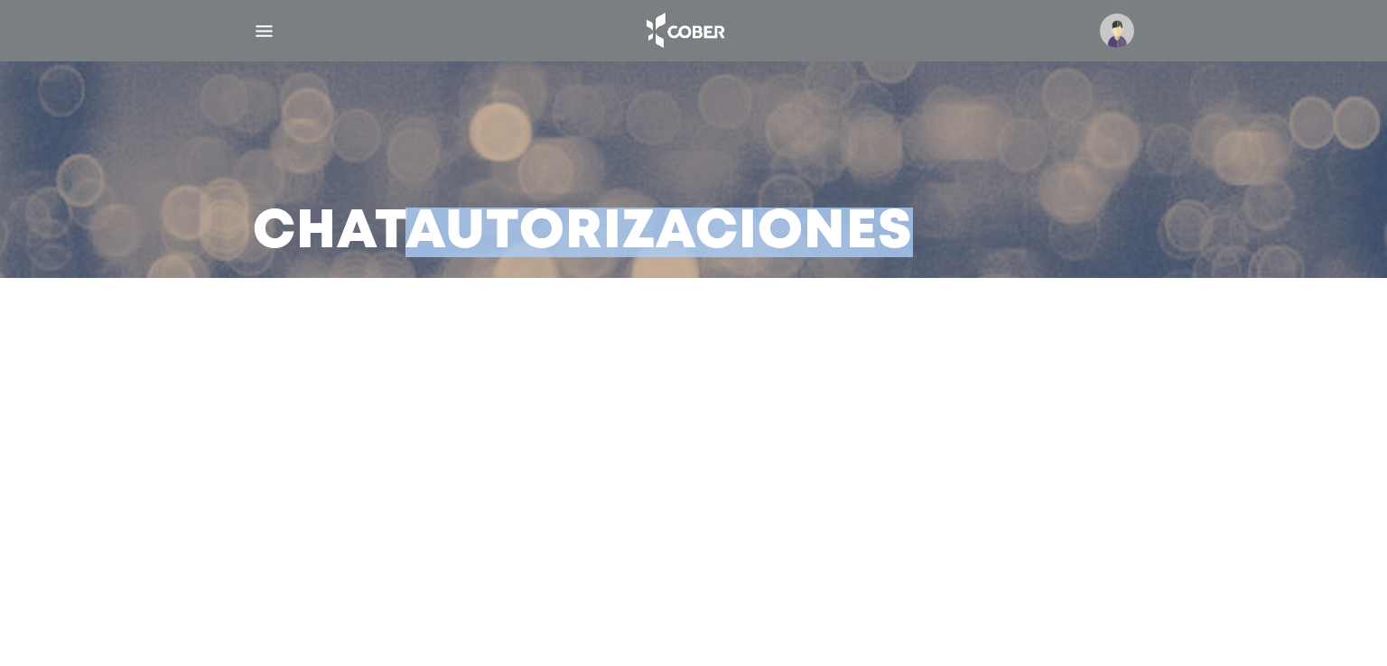
click at [719, 434] on main "Chat Autorizaciones" at bounding box center [693, 333] width 1387 height 666
click at [720, 434] on main "Chat Autorizaciones" at bounding box center [693, 333] width 1387 height 666
click at [271, 28] on img "button" at bounding box center [264, 31] width 23 height 23
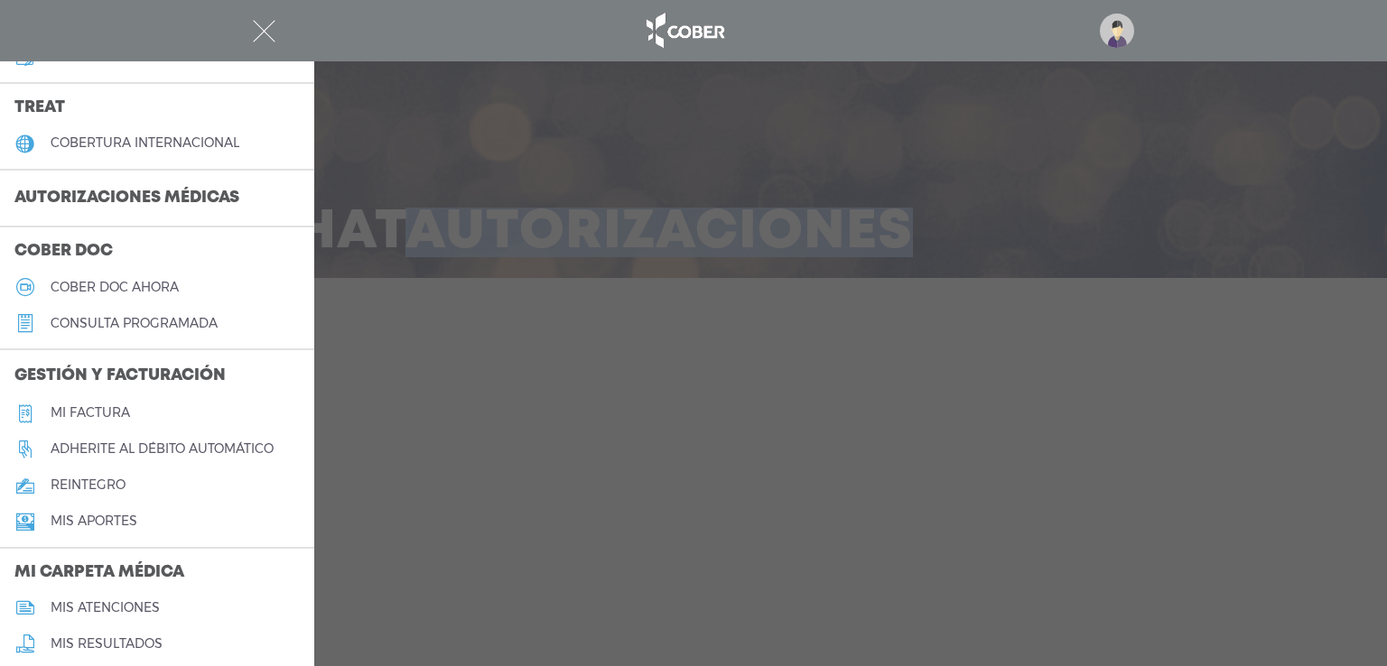
scroll to position [727, 0]
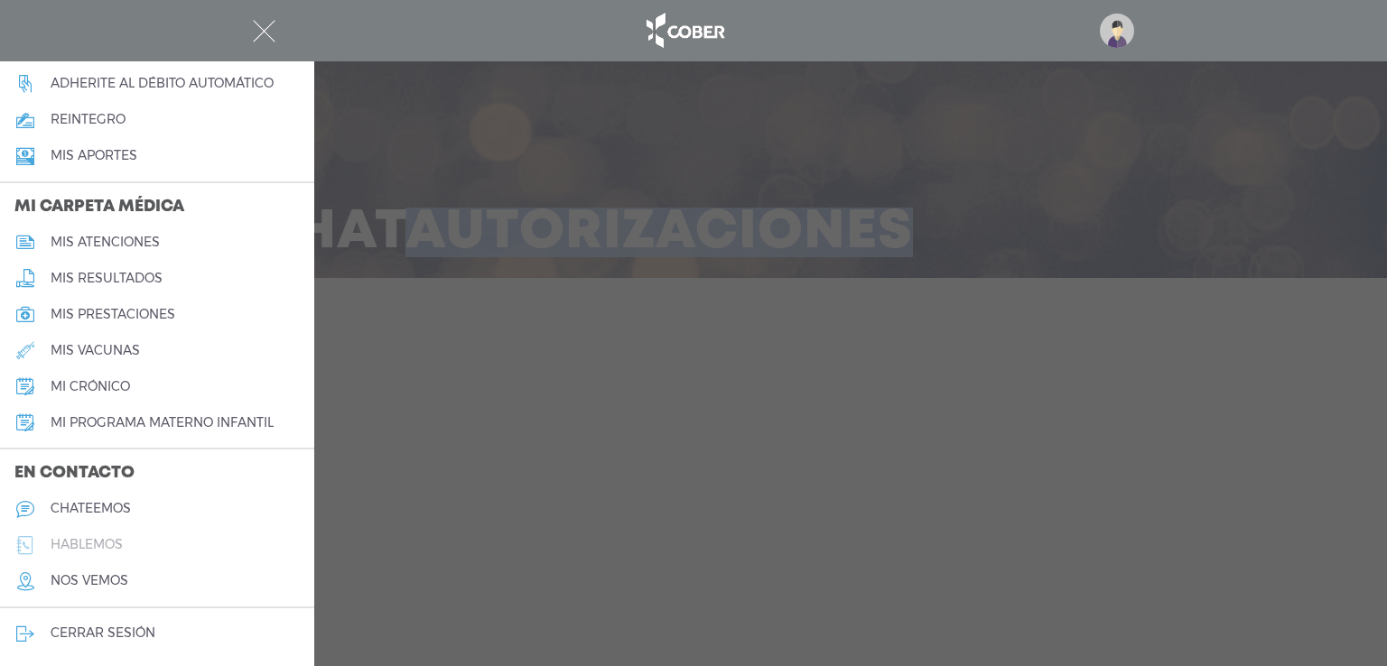
click at [107, 545] on h5 "hablemos" at bounding box center [87, 544] width 72 height 15
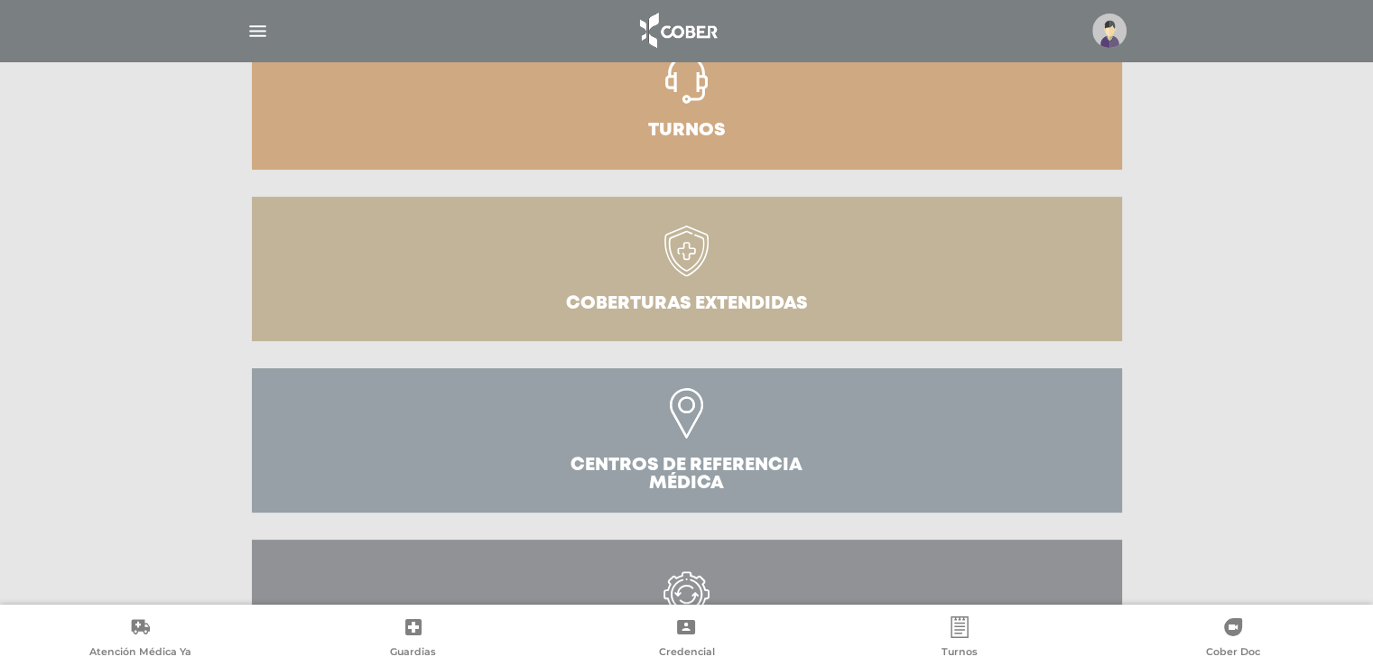
scroll to position [558, 0]
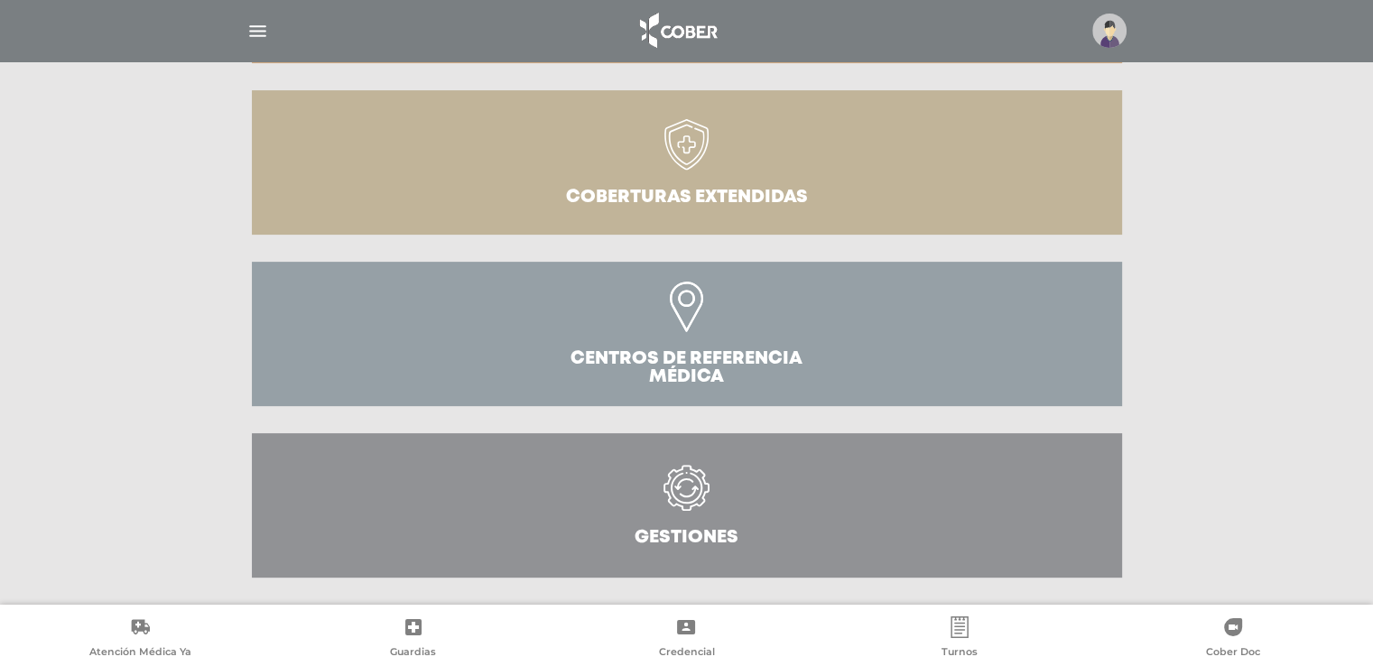
click at [365, 503] on link "Gestiones" at bounding box center [687, 505] width 870 height 144
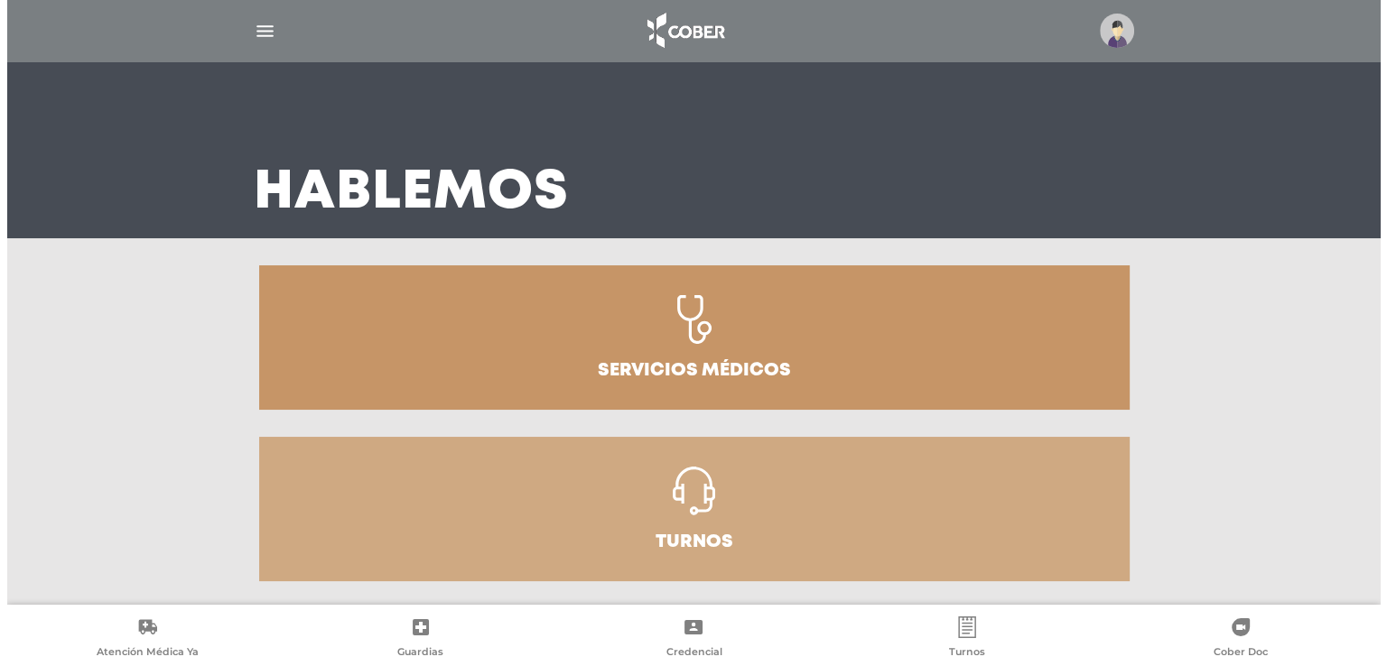
scroll to position [0, 0]
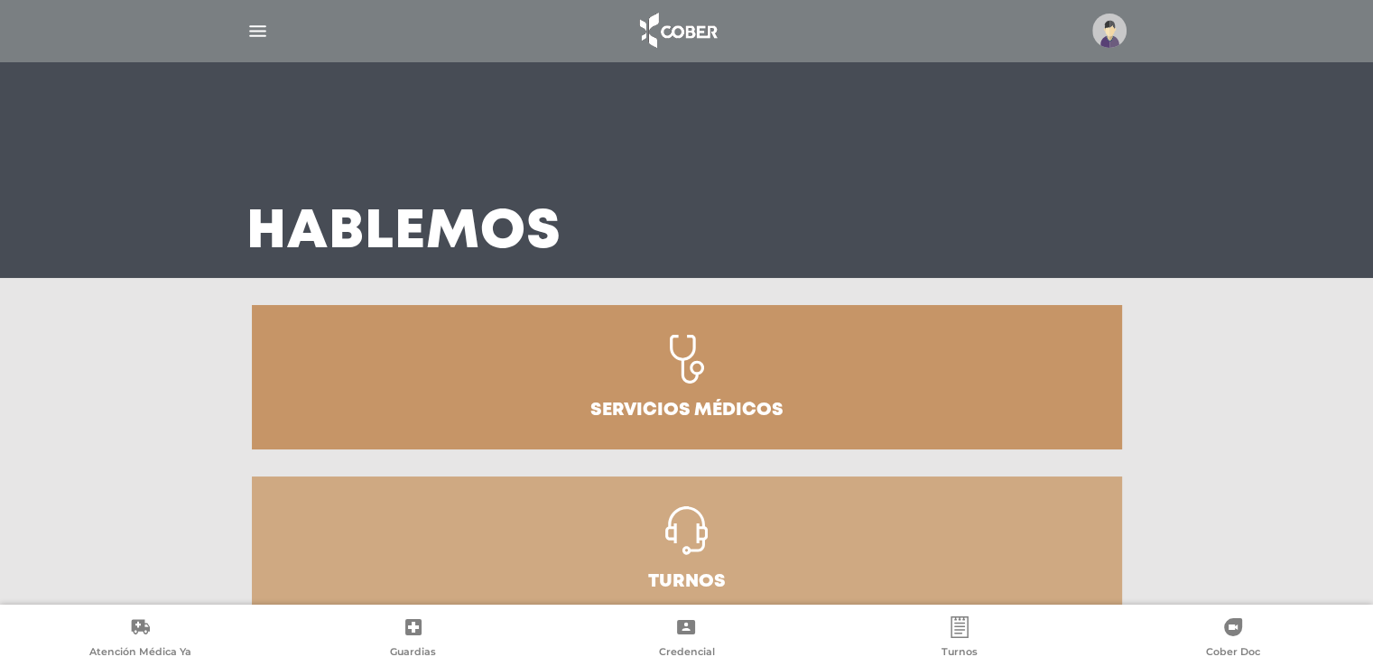
click at [252, 26] on img "button" at bounding box center [257, 31] width 23 height 23
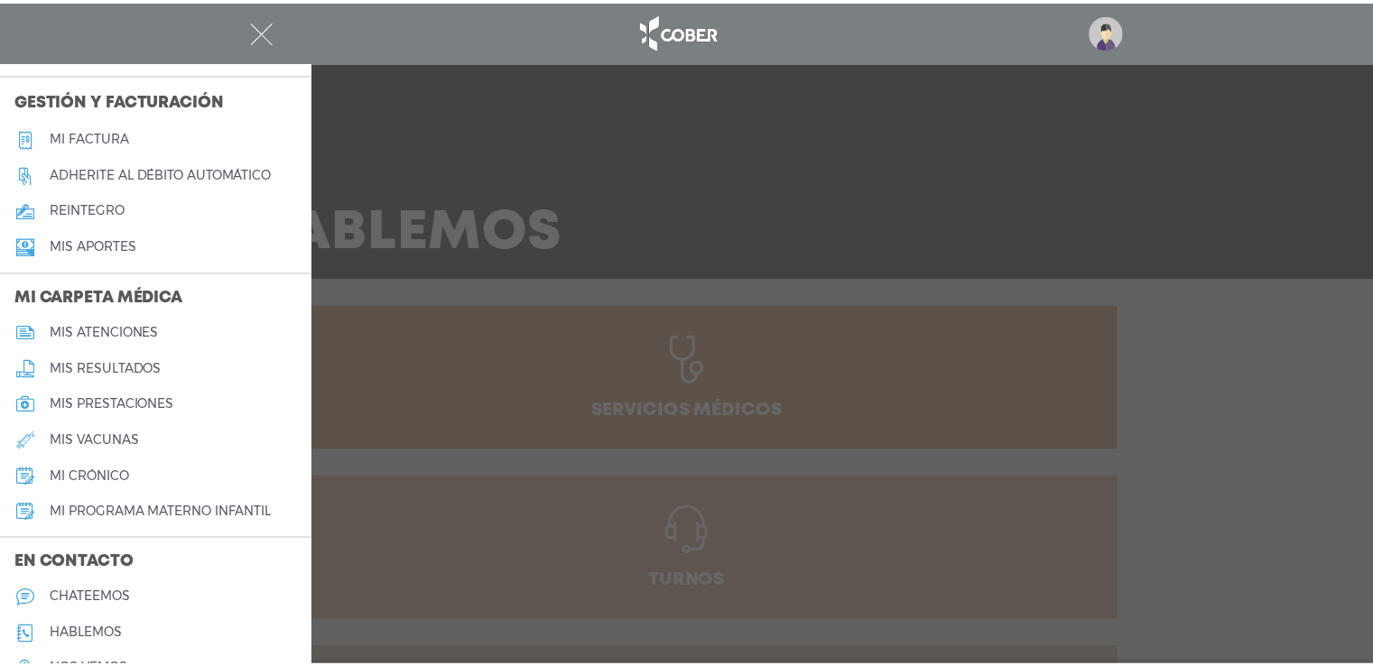
scroll to position [456, 0]
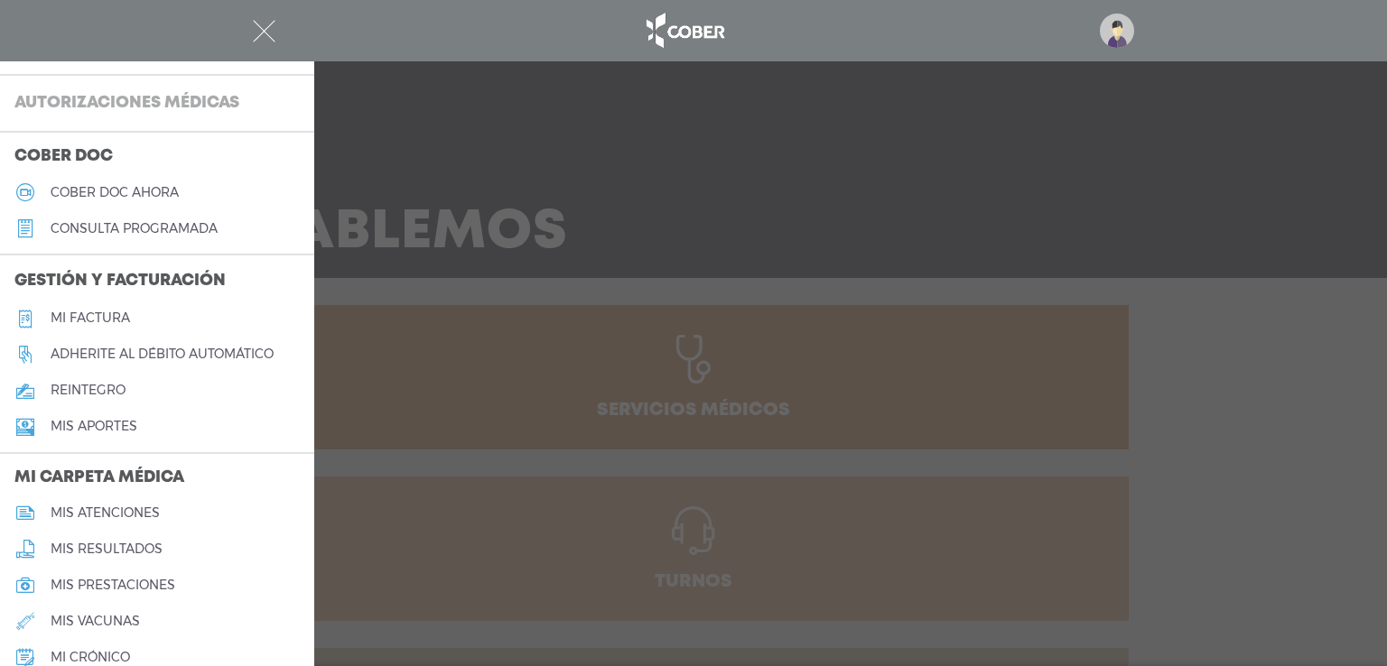
click at [214, 105] on h3 "Autorizaciones médicas" at bounding box center [127, 104] width 254 height 34
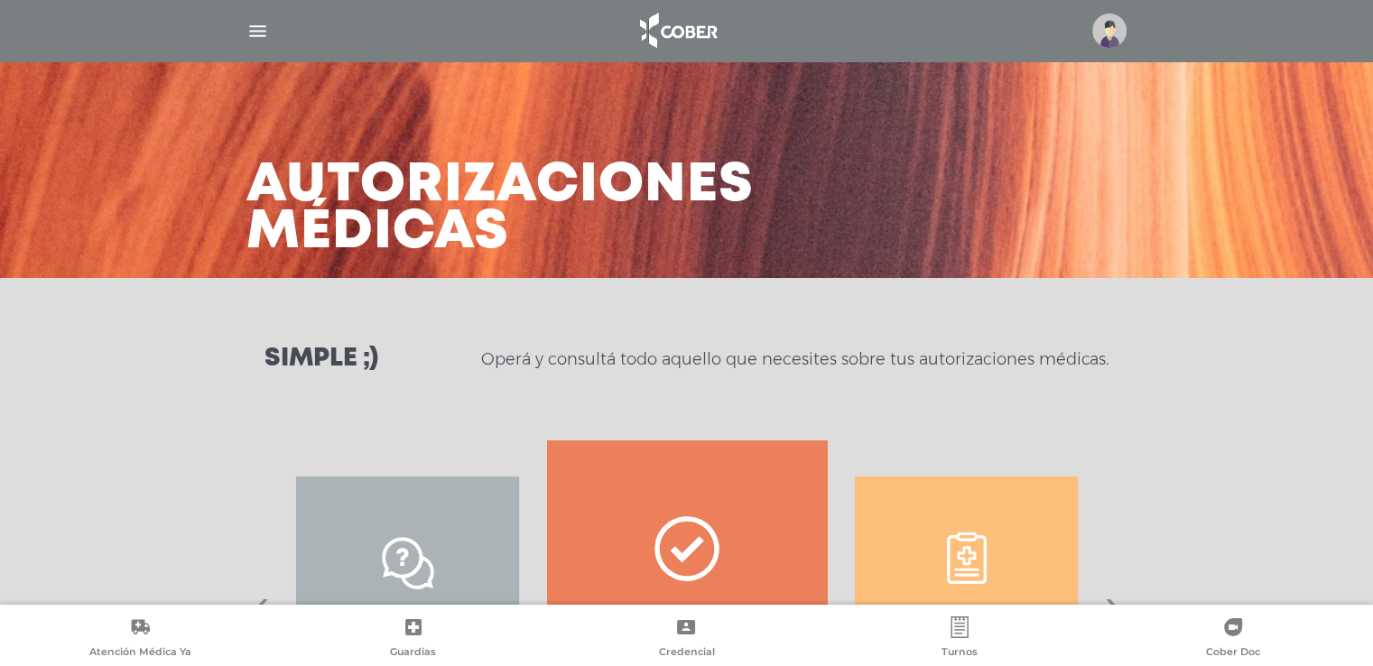
scroll to position [240, 0]
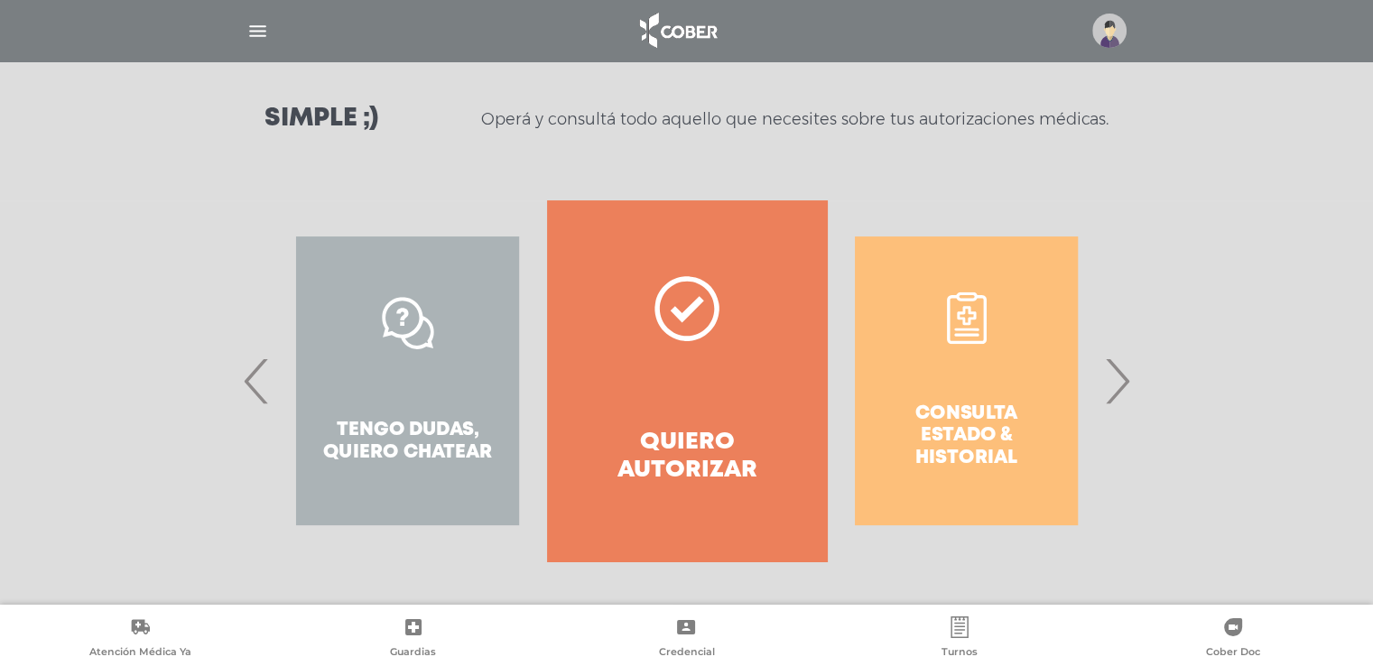
click at [1120, 391] on span "›" at bounding box center [1117, 381] width 35 height 98
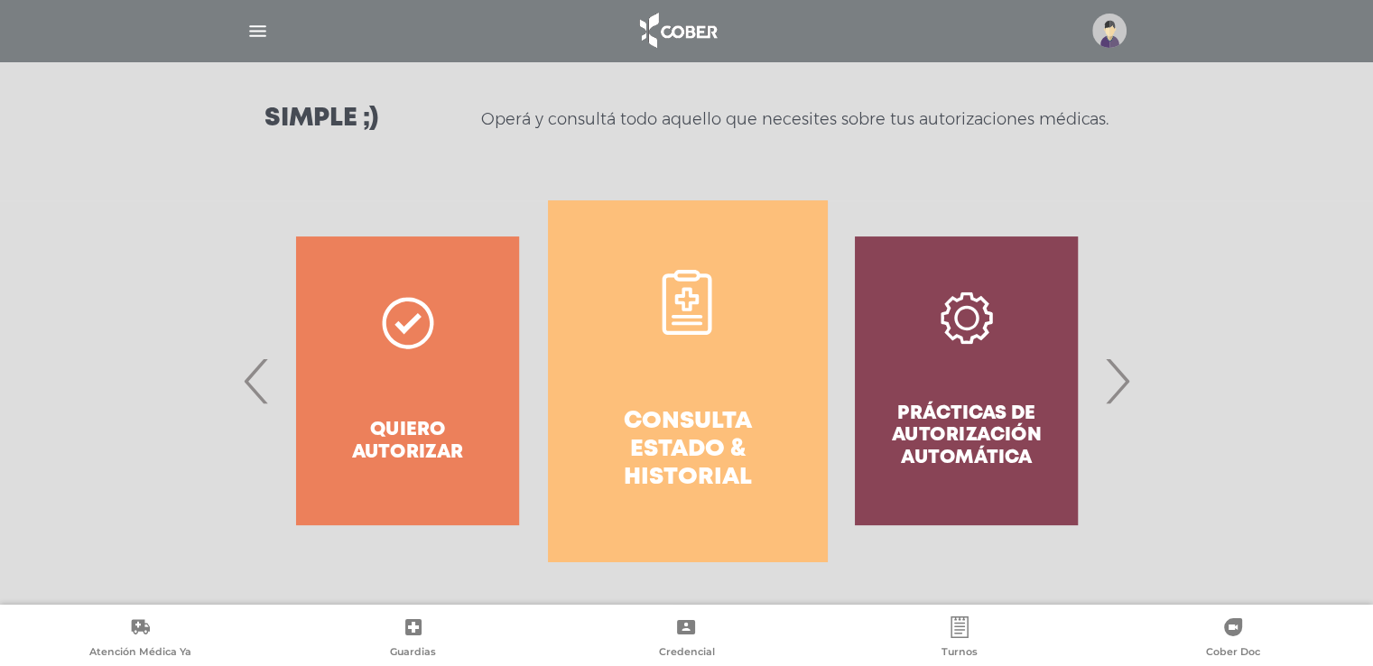
click at [749, 417] on h4 "Consulta estado & historial" at bounding box center [688, 450] width 214 height 85
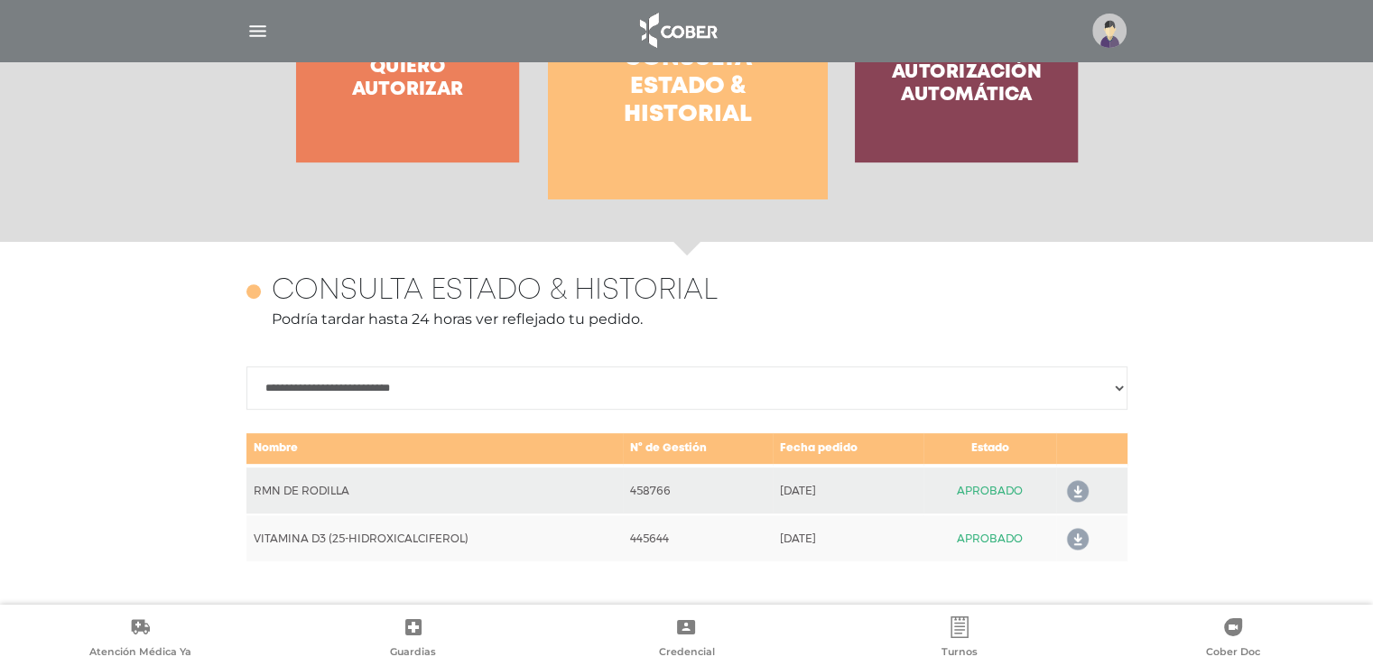
scroll to position [423, 0]
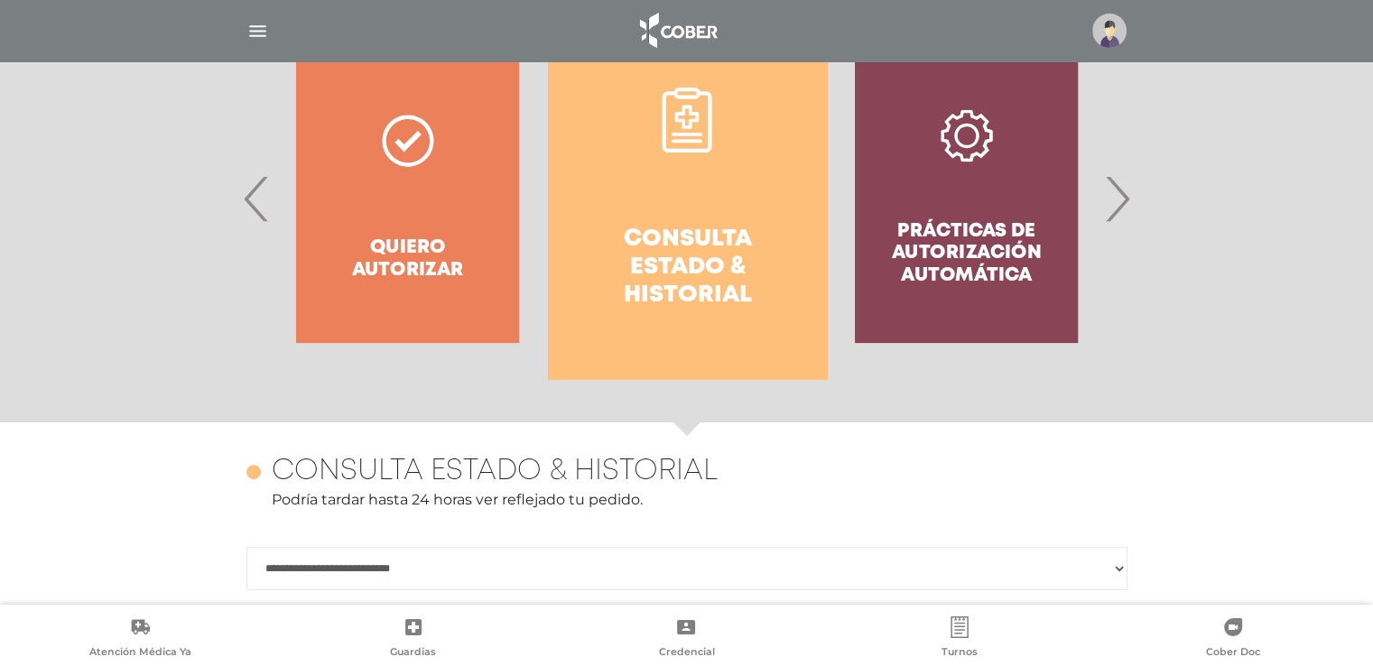
click at [247, 210] on span "‹" at bounding box center [256, 199] width 35 height 98
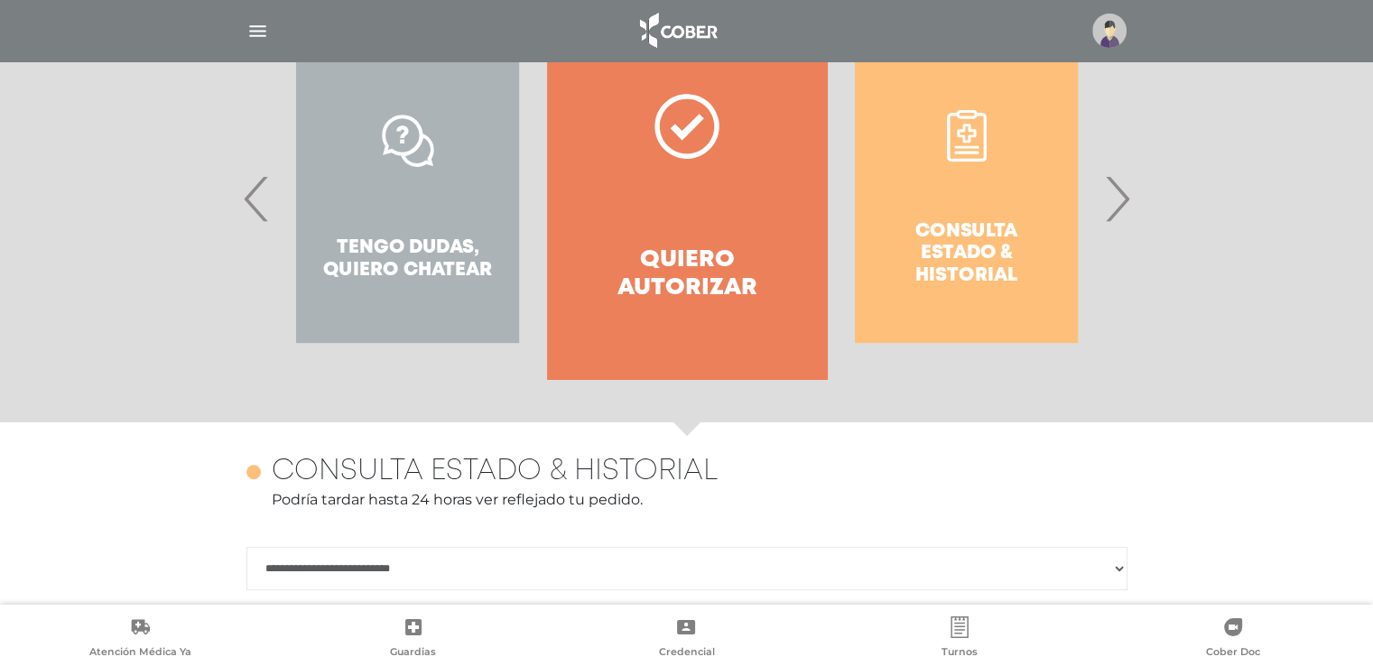
click at [696, 219] on link "Quiero autorizar" at bounding box center [686, 198] width 279 height 361
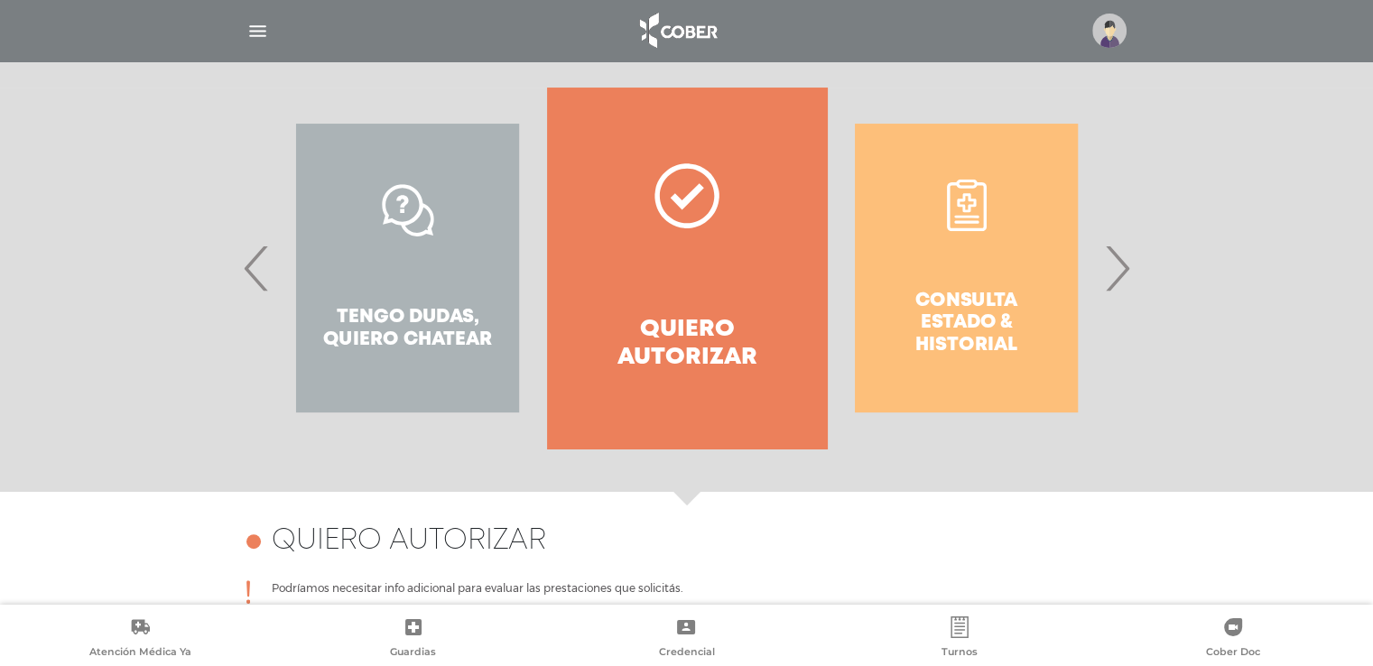
scroll to position [263, 0]
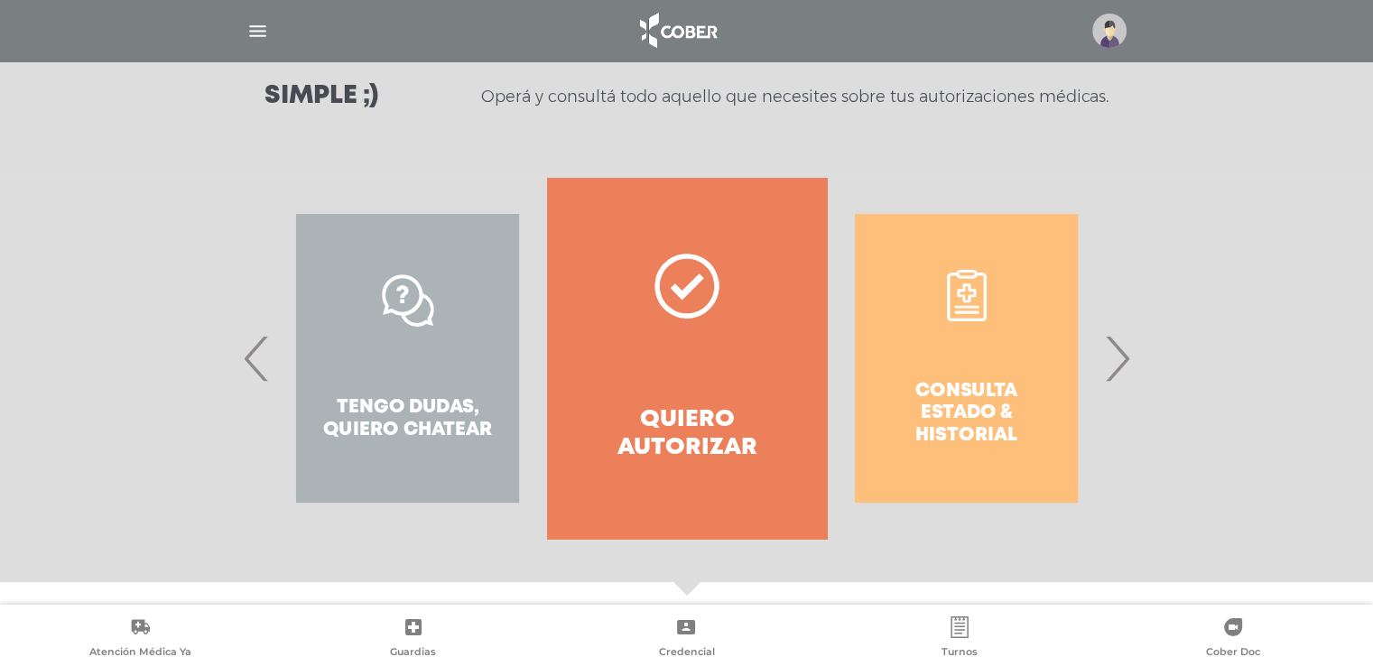
click at [928, 337] on div "Consulta estado & historial" at bounding box center [966, 358] width 279 height 361
click at [257, 28] on img "button" at bounding box center [257, 31] width 23 height 23
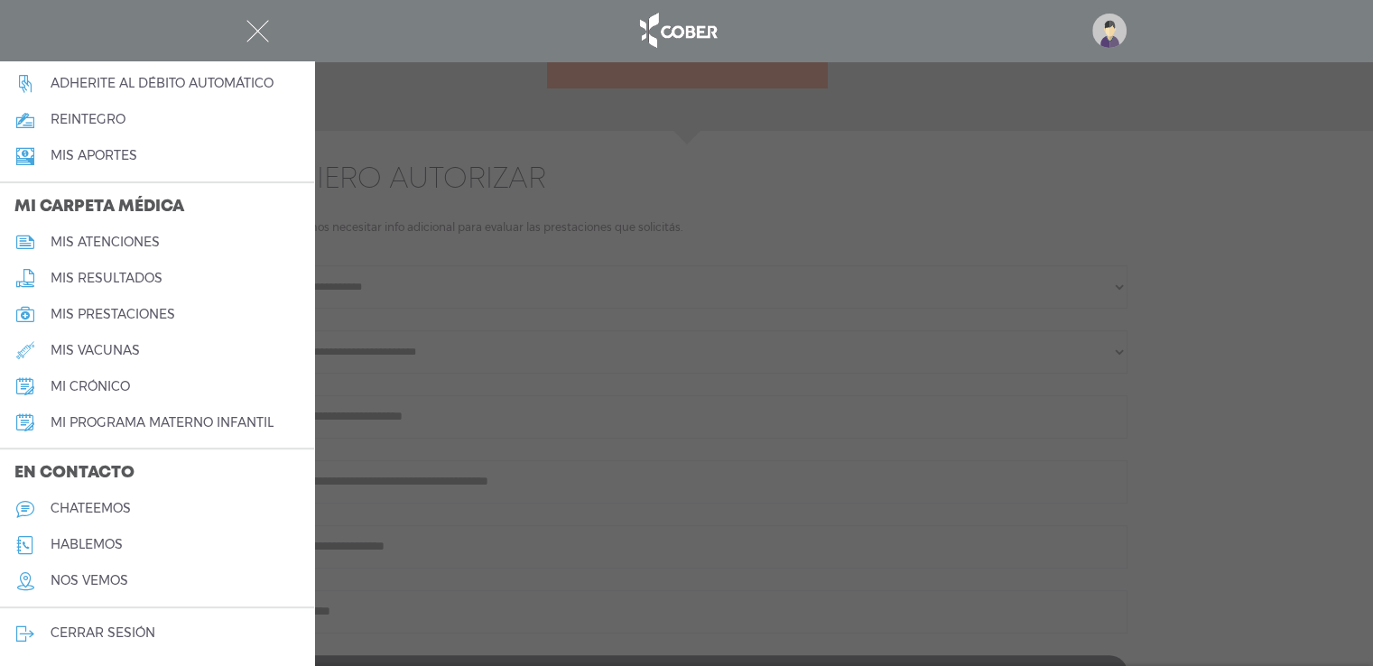
scroll to position [895, 0]
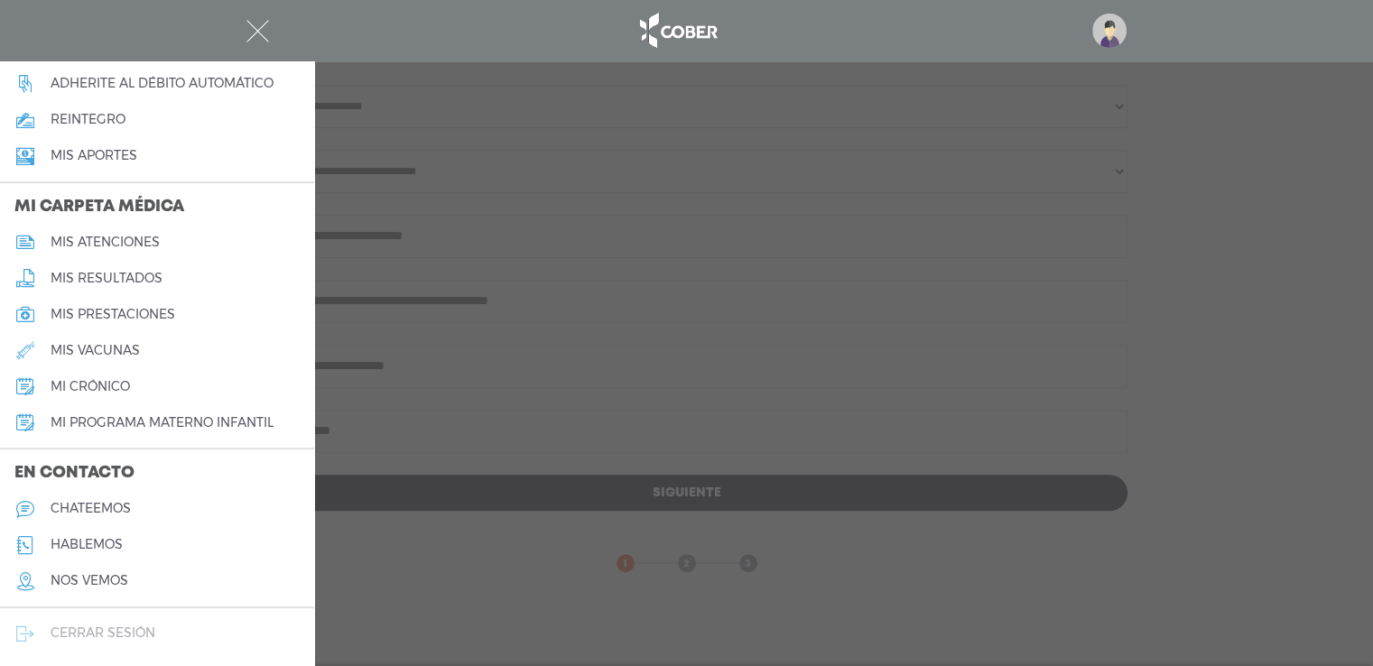
click at [98, 633] on h5 "cerrar sesión" at bounding box center [103, 633] width 105 height 15
